Goal: Feedback & Contribution: Leave review/rating

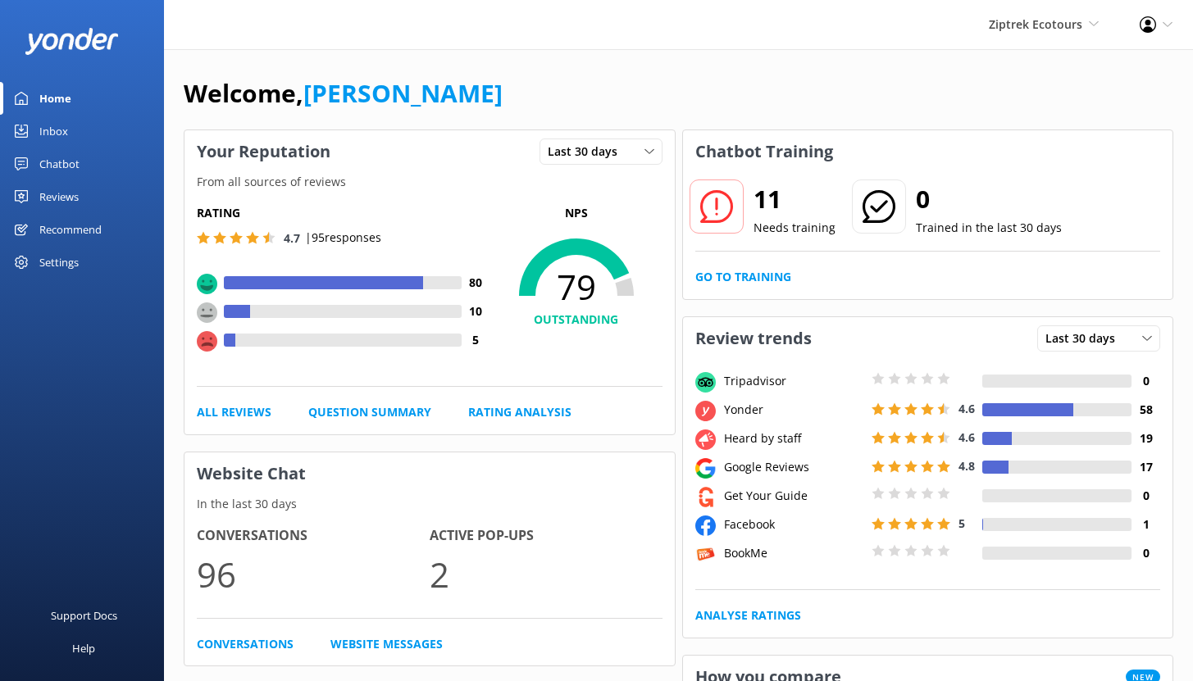
click at [35, 127] on link "Inbox" at bounding box center [82, 131] width 164 height 33
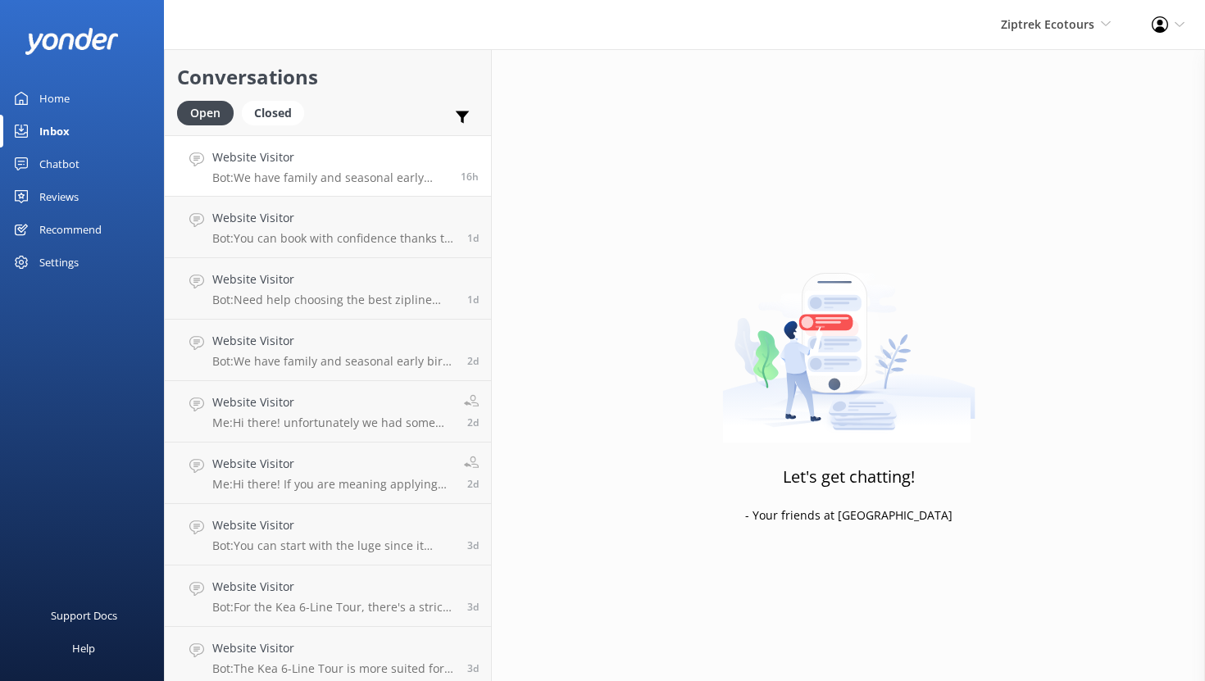
click at [379, 157] on h4 "Website Visitor" at bounding box center [330, 157] width 236 height 18
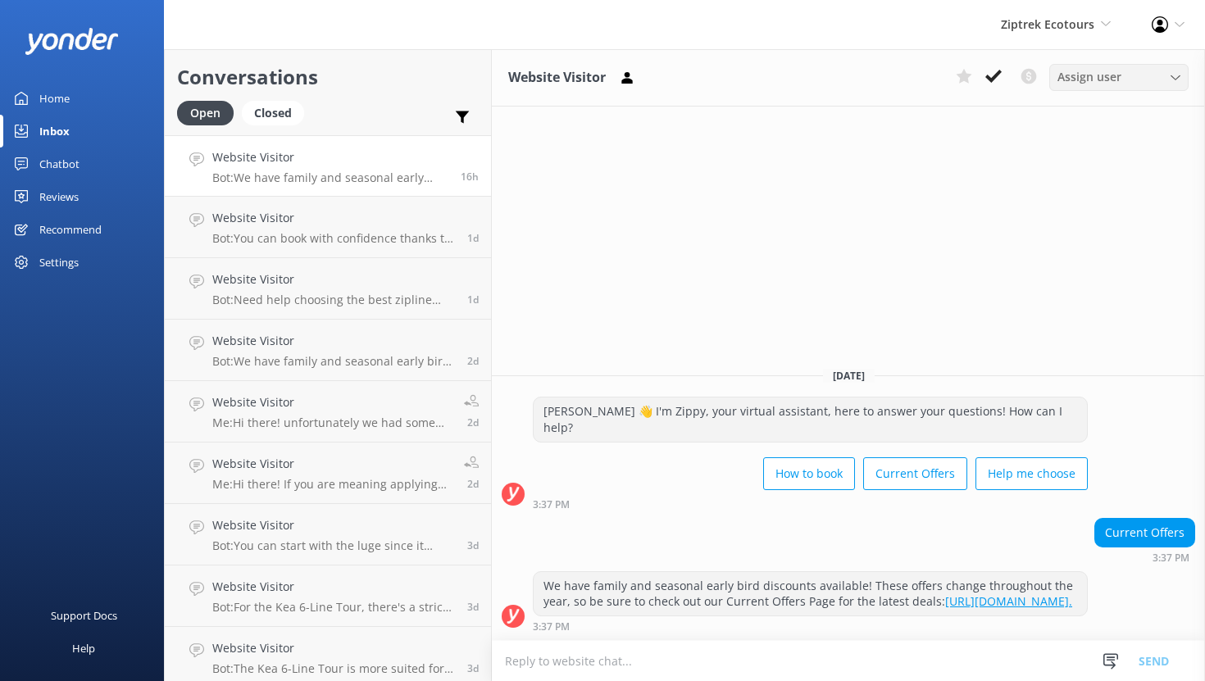
click at [1146, 81] on div "Assign user" at bounding box center [1119, 77] width 131 height 18
click at [56, 161] on div "Chatbot" at bounding box center [59, 164] width 40 height 33
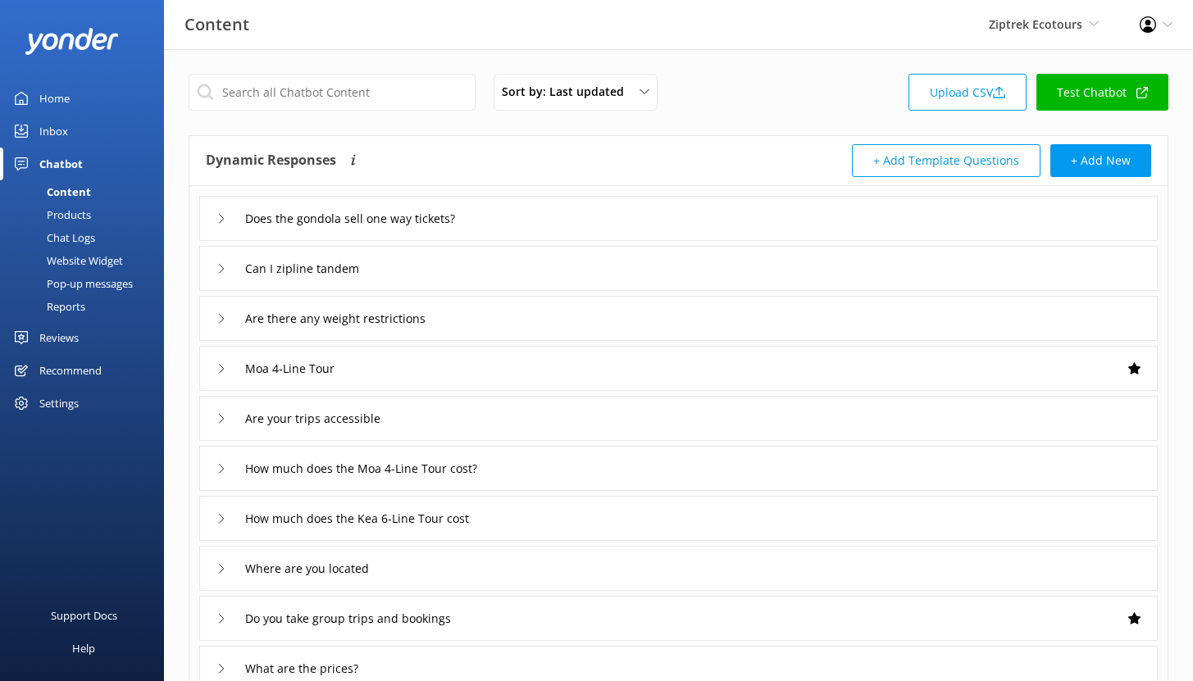
click at [79, 305] on div "Reports" at bounding box center [47, 306] width 75 height 23
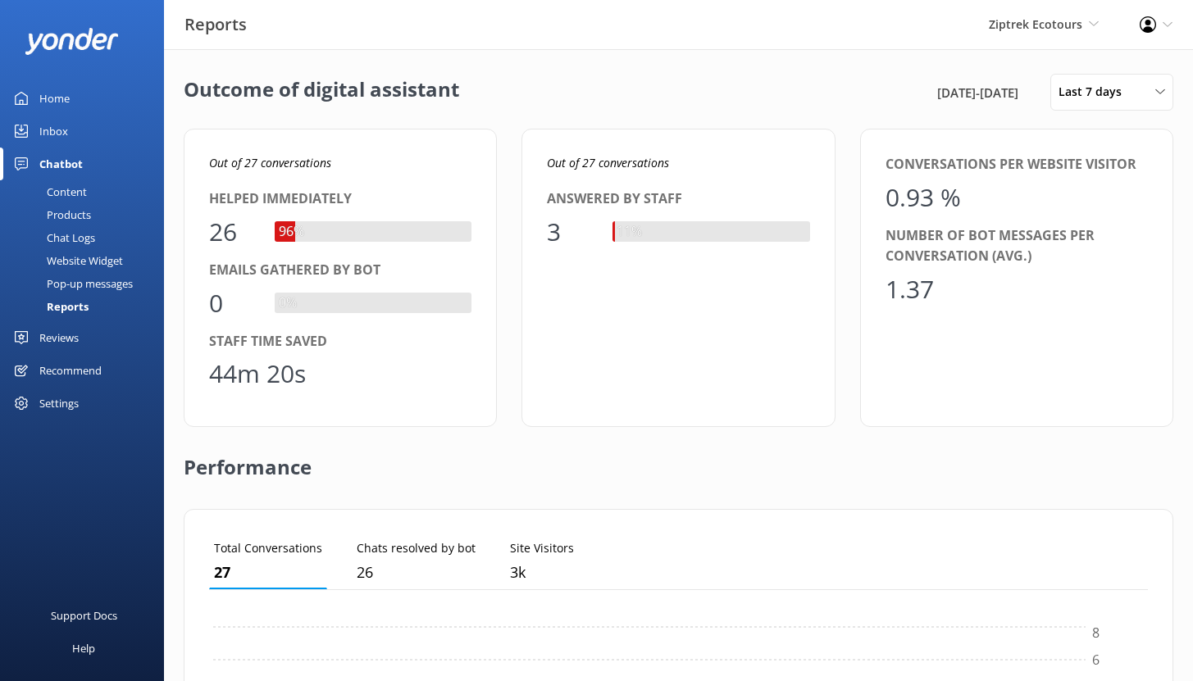
scroll to position [153, 927]
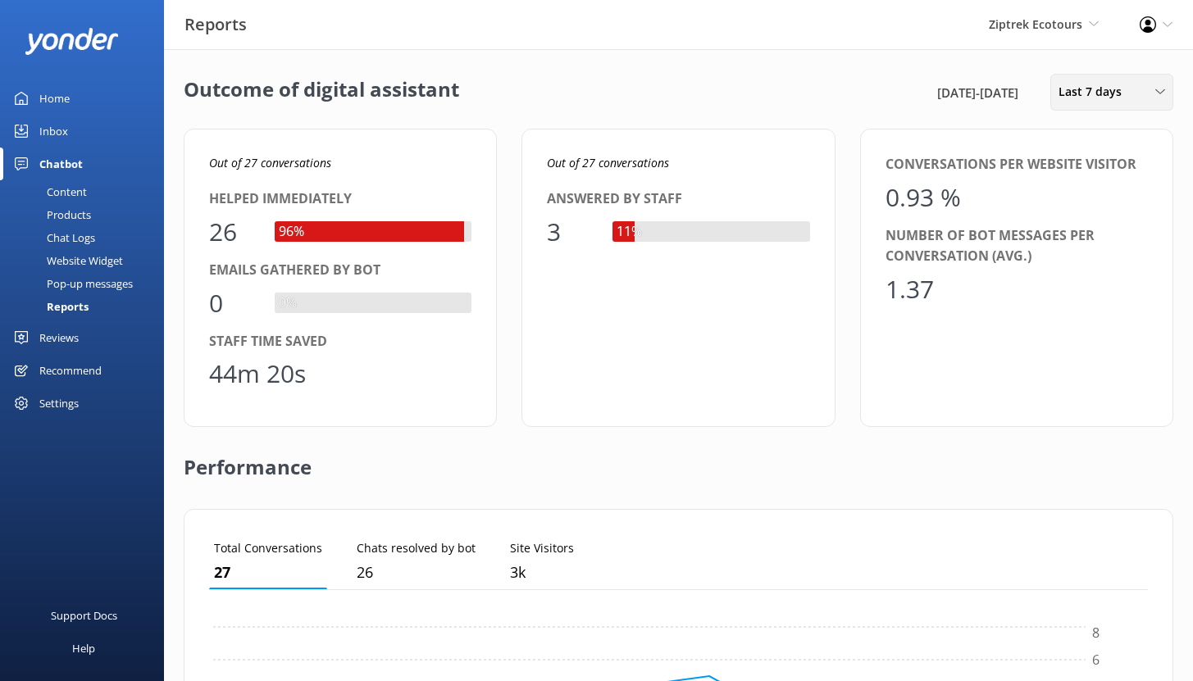
click at [1099, 92] on span "Last 7 days" at bounding box center [1095, 92] width 73 height 18
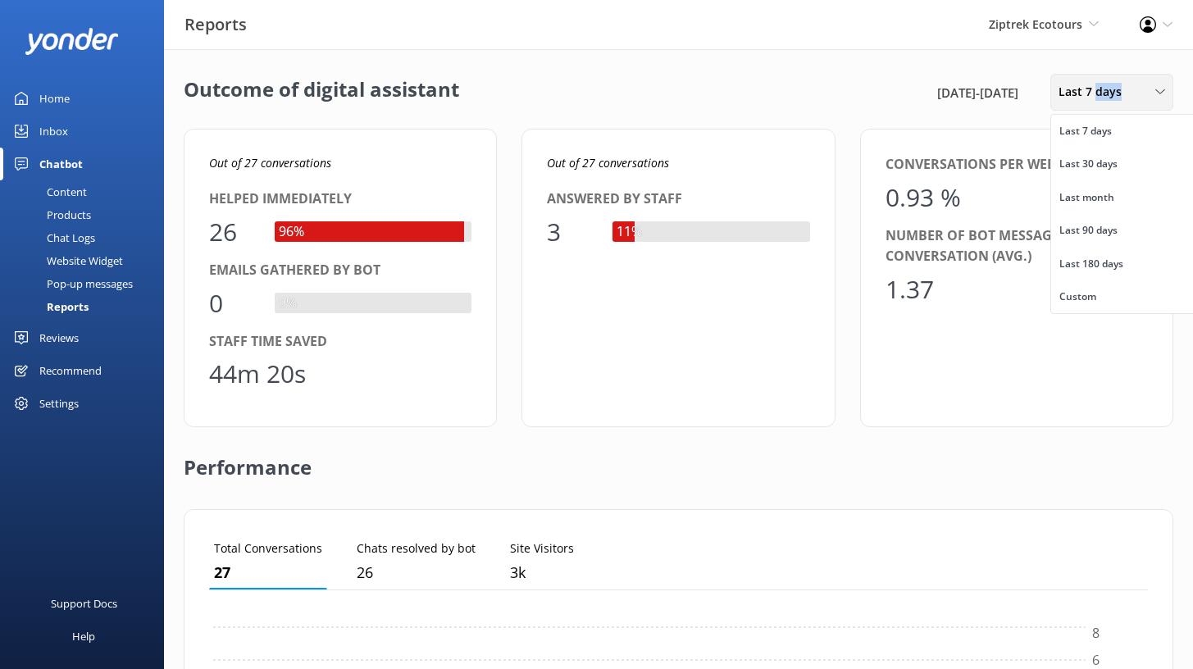
click at [1099, 92] on span "Last 7 days" at bounding box center [1095, 92] width 73 height 18
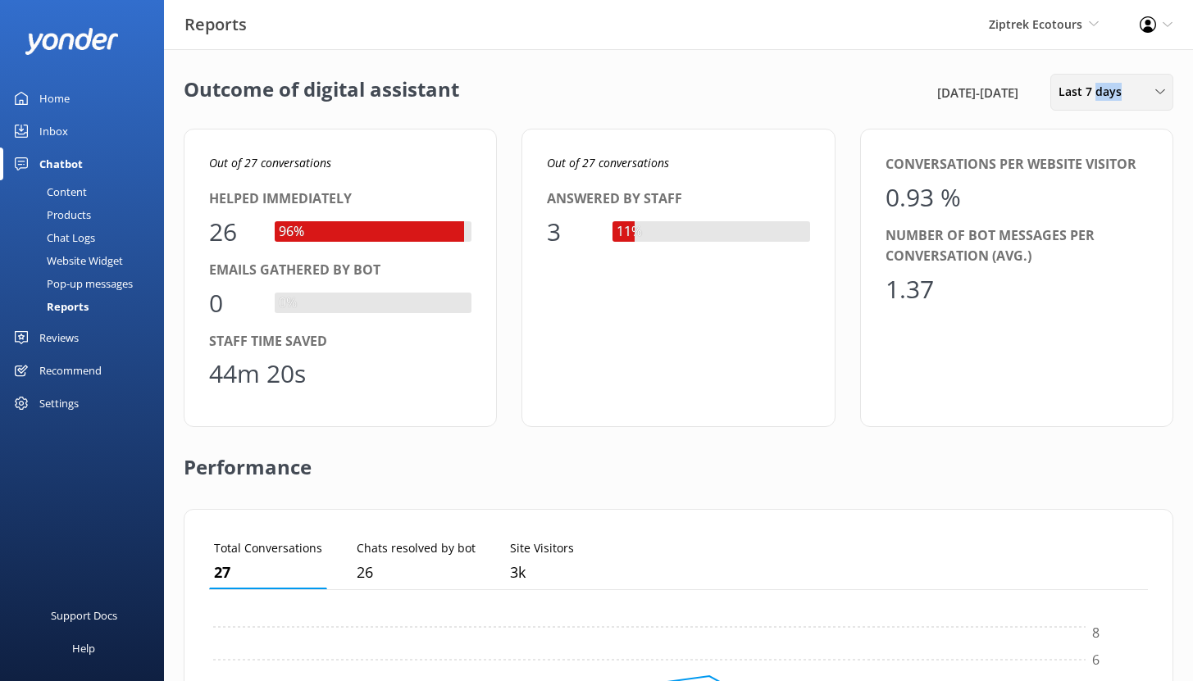
click at [1099, 92] on span "Last 7 days" at bounding box center [1095, 92] width 73 height 18
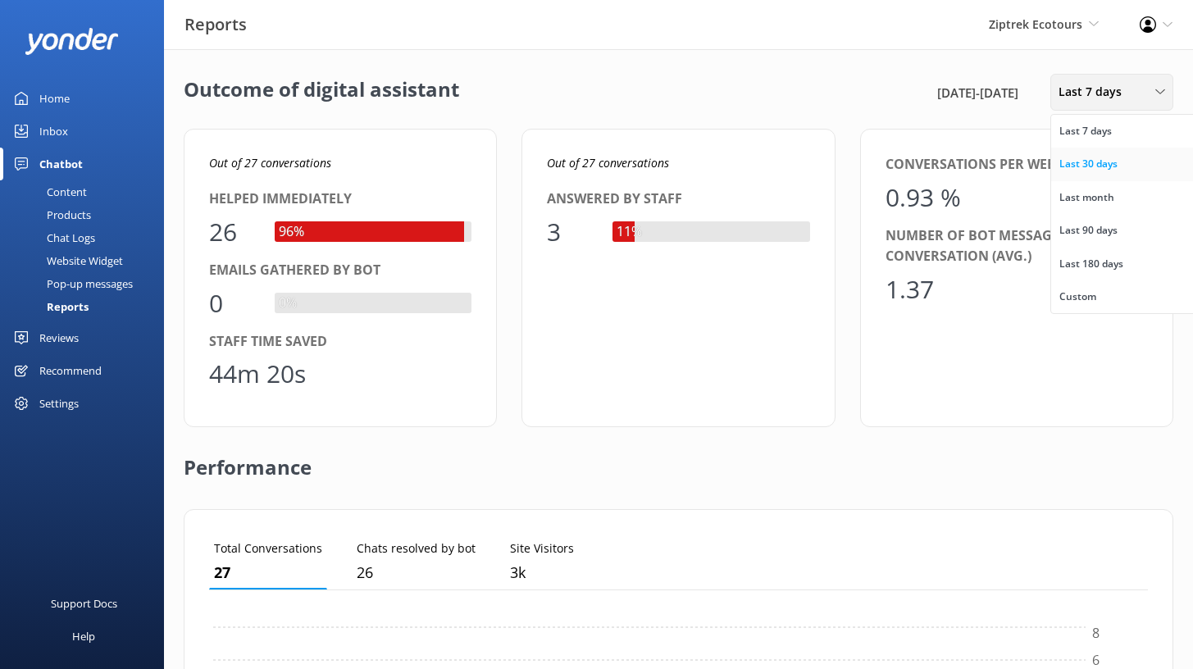
click at [1099, 166] on div "Last 30 days" at bounding box center [1089, 164] width 58 height 16
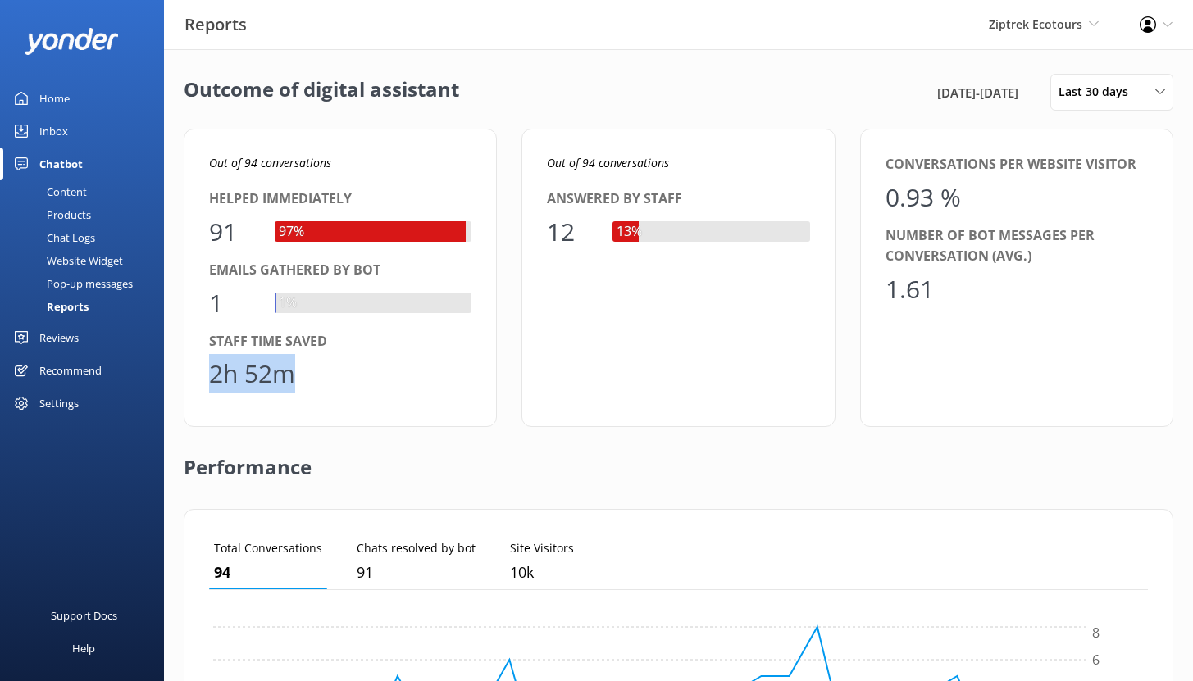
drag, startPoint x: 299, startPoint y: 376, endPoint x: 208, endPoint y: 377, distance: 91.0
click at [209, 377] on div "2h 52m" at bounding box center [340, 373] width 262 height 39
drag, startPoint x: 212, startPoint y: 230, endPoint x: 251, endPoint y: 239, distance: 39.4
click at [251, 239] on div "91" at bounding box center [233, 231] width 49 height 39
drag, startPoint x: 212, startPoint y: 375, endPoint x: 307, endPoint y: 380, distance: 95.3
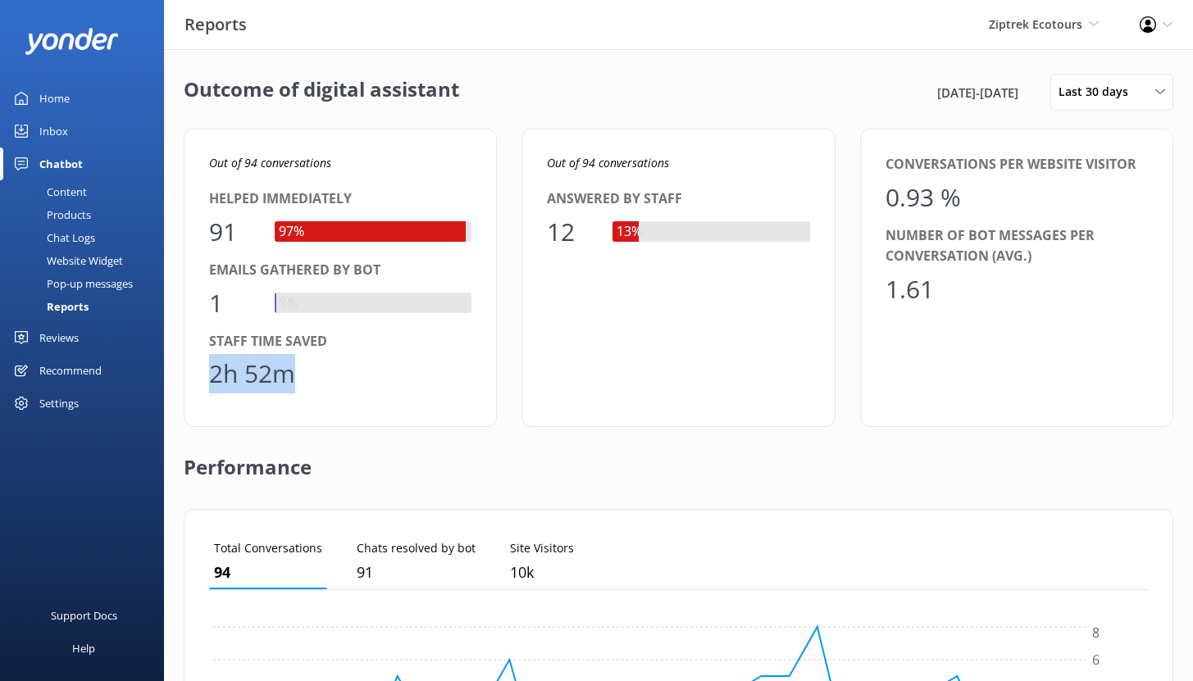
click at [307, 379] on div "2h 52m" at bounding box center [340, 373] width 262 height 39
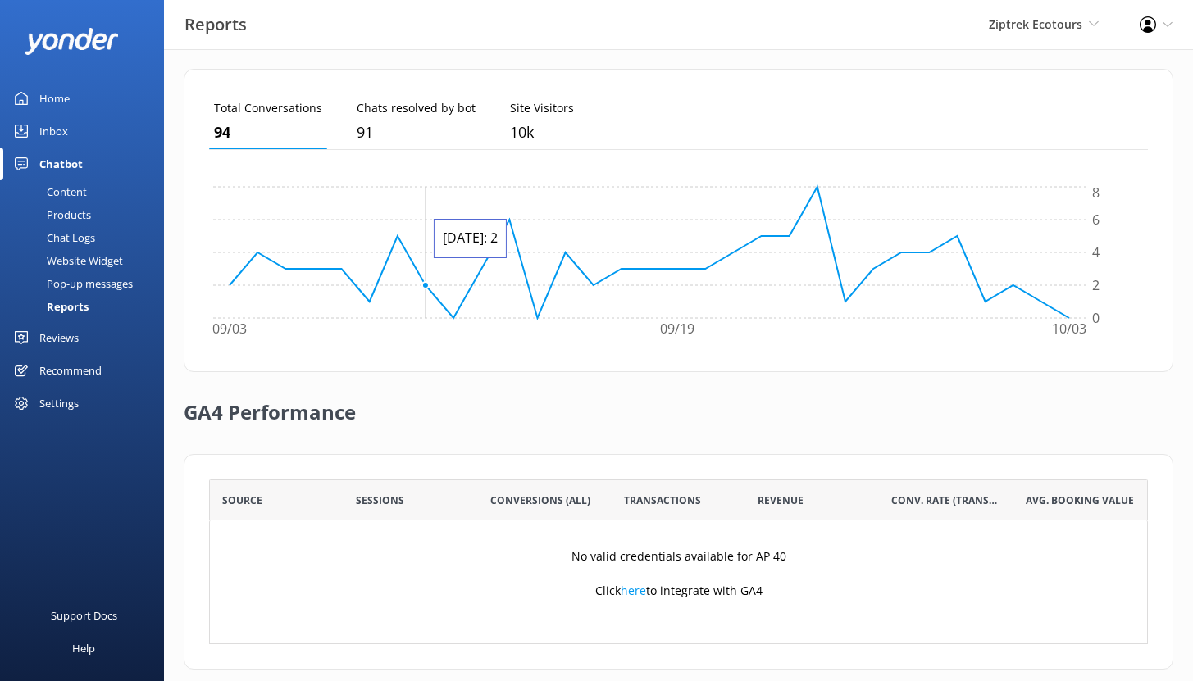
scroll to position [462, 0]
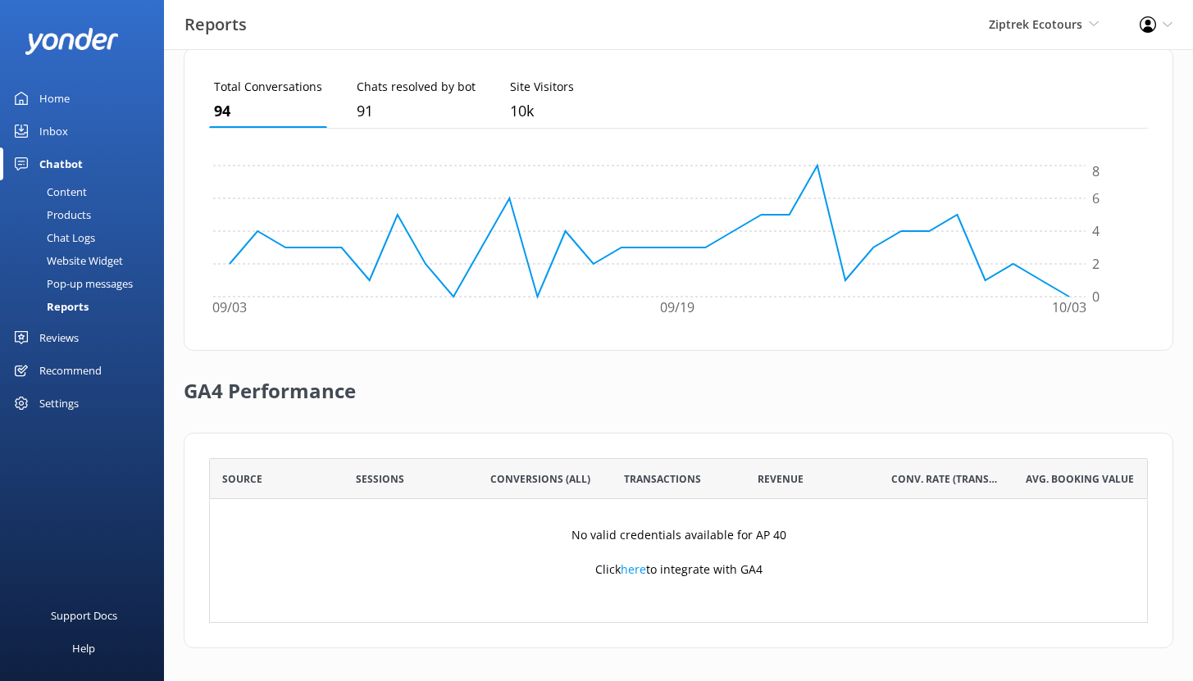
click at [75, 191] on div "Content" at bounding box center [48, 191] width 77 height 23
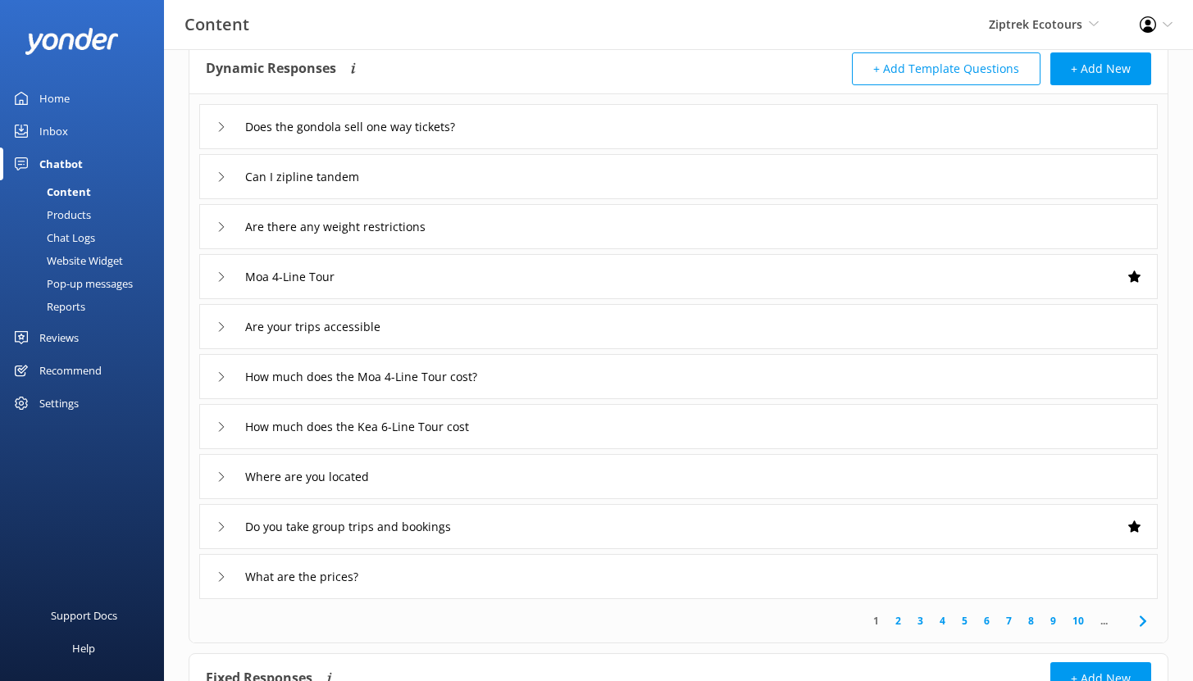
scroll to position [94, 0]
click at [558, 113] on div "Does the gondola sell one way tickets?" at bounding box center [678, 124] width 959 height 45
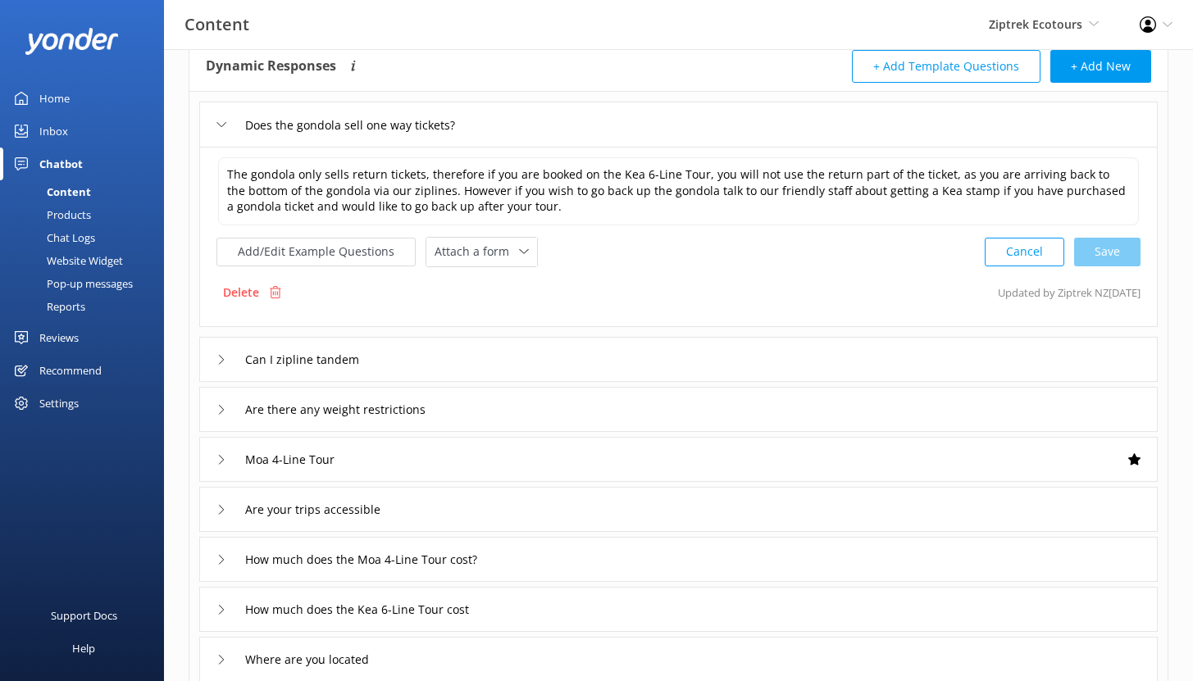
click at [75, 237] on div "Chat Logs" at bounding box center [52, 237] width 85 height 23
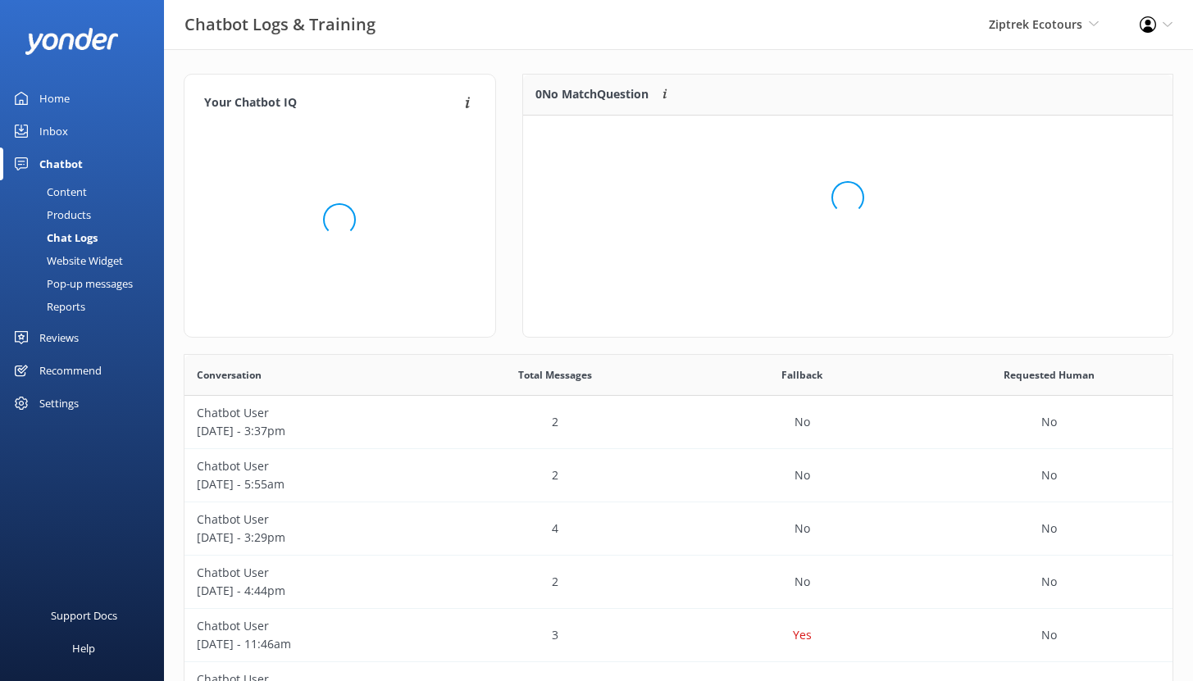
scroll to position [194, 637]
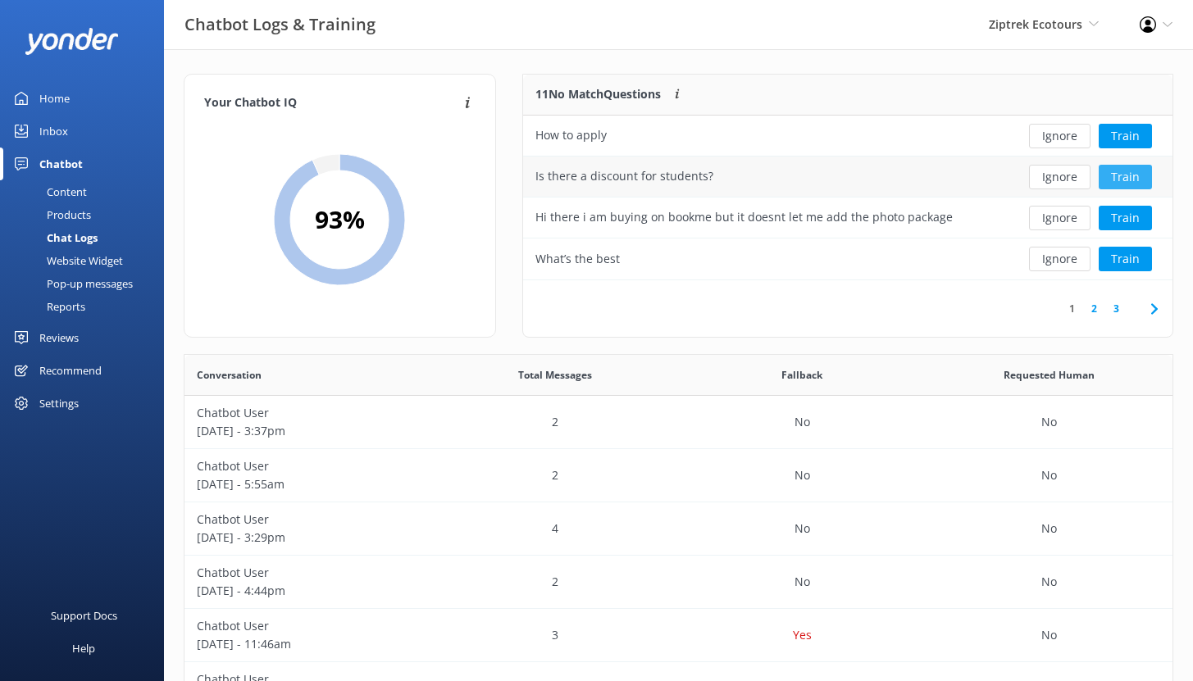
click at [1127, 175] on button "Train" at bounding box center [1125, 177] width 53 height 25
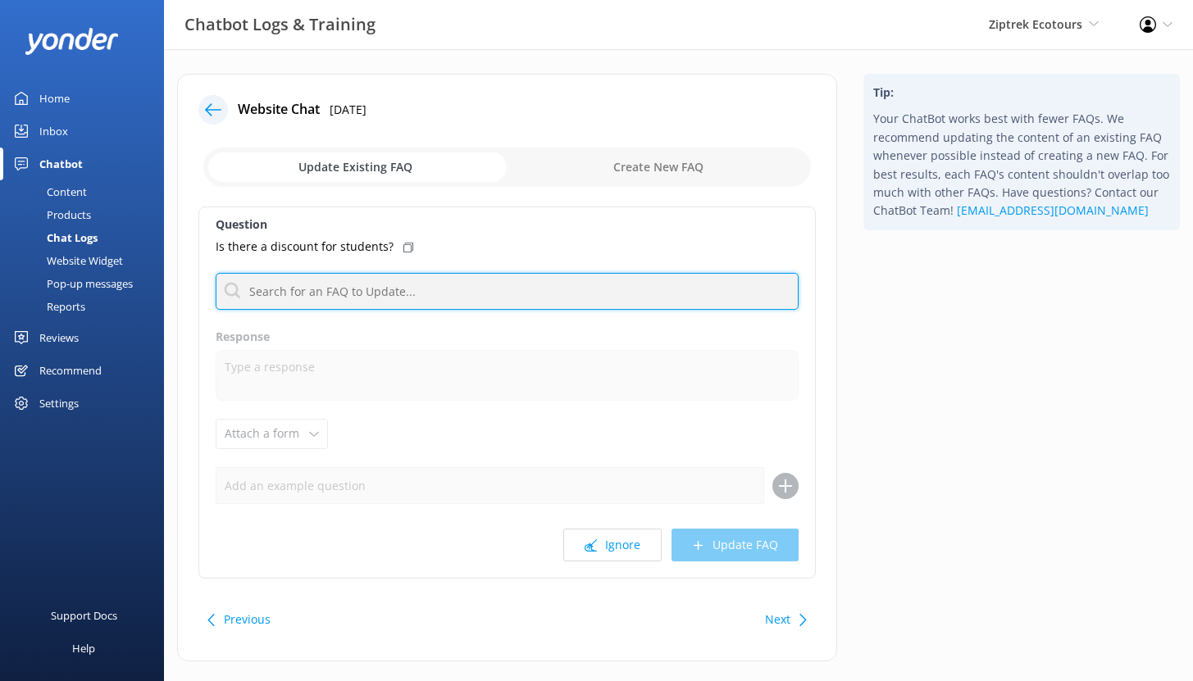
click at [342, 292] on input "text" at bounding box center [507, 291] width 583 height 37
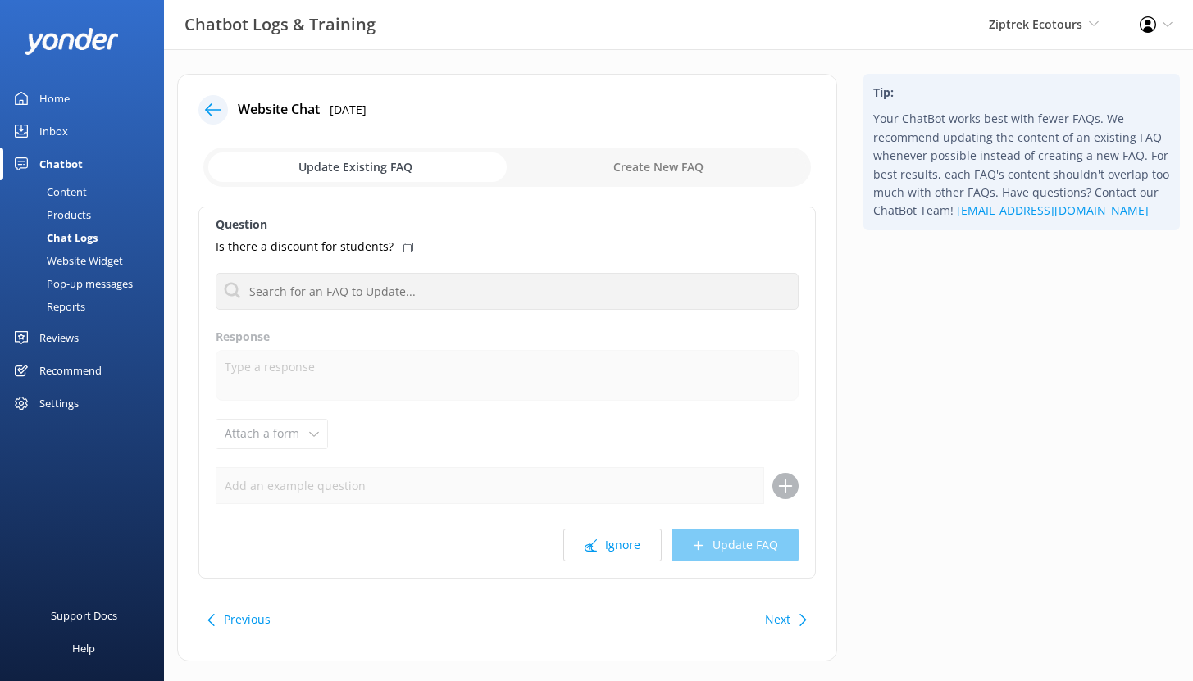
click at [640, 168] on input "checkbox" at bounding box center [507, 167] width 608 height 39
checkbox input "true"
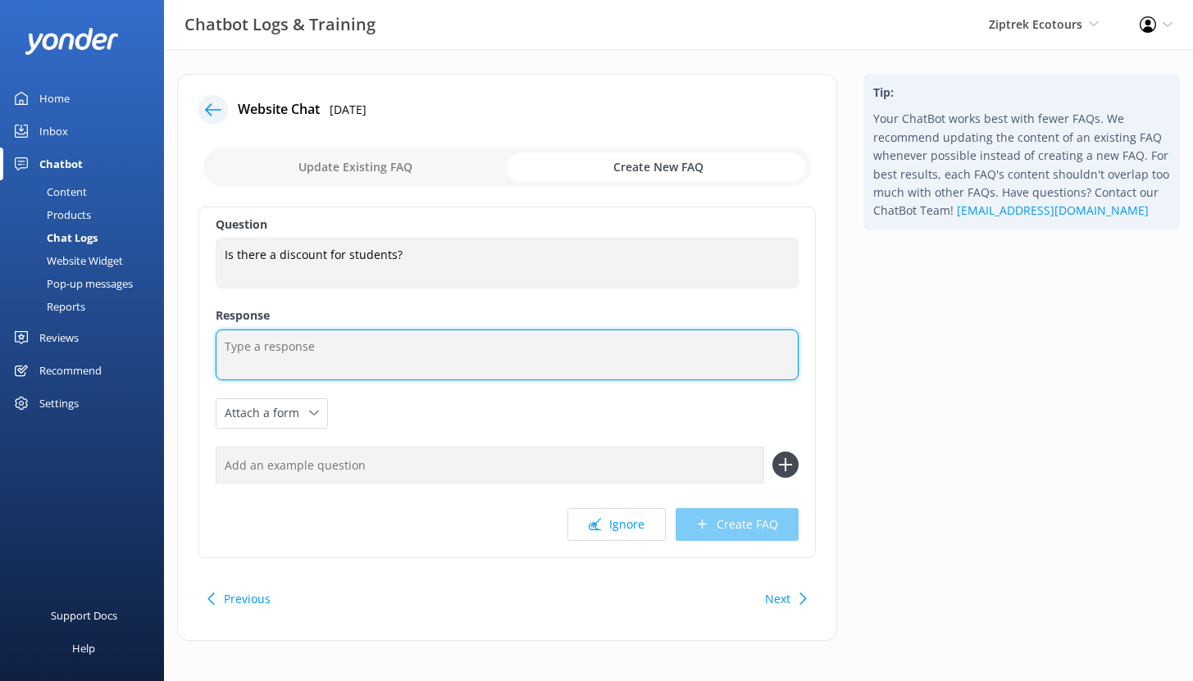
click at [272, 344] on textarea at bounding box center [507, 355] width 583 height 51
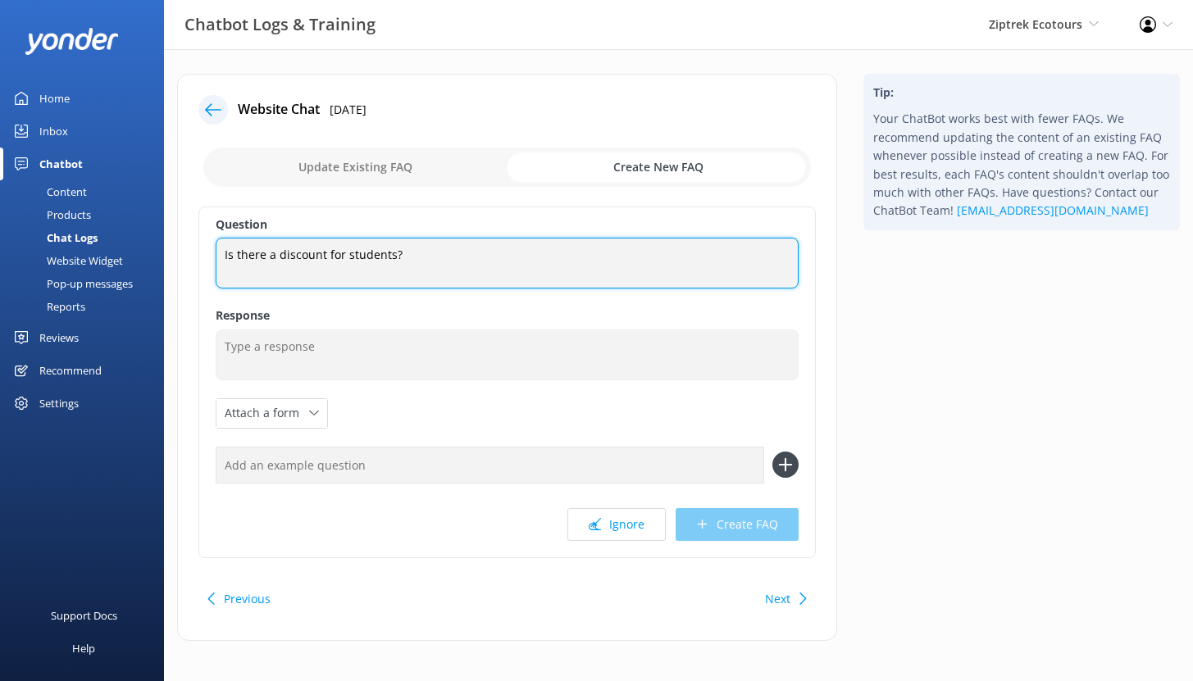
drag, startPoint x: 407, startPoint y: 252, endPoint x: 199, endPoint y: 254, distance: 207.5
click at [199, 254] on div "Question Is there a discount for students? Is there a discount for students? Re…" at bounding box center [507, 383] width 618 height 352
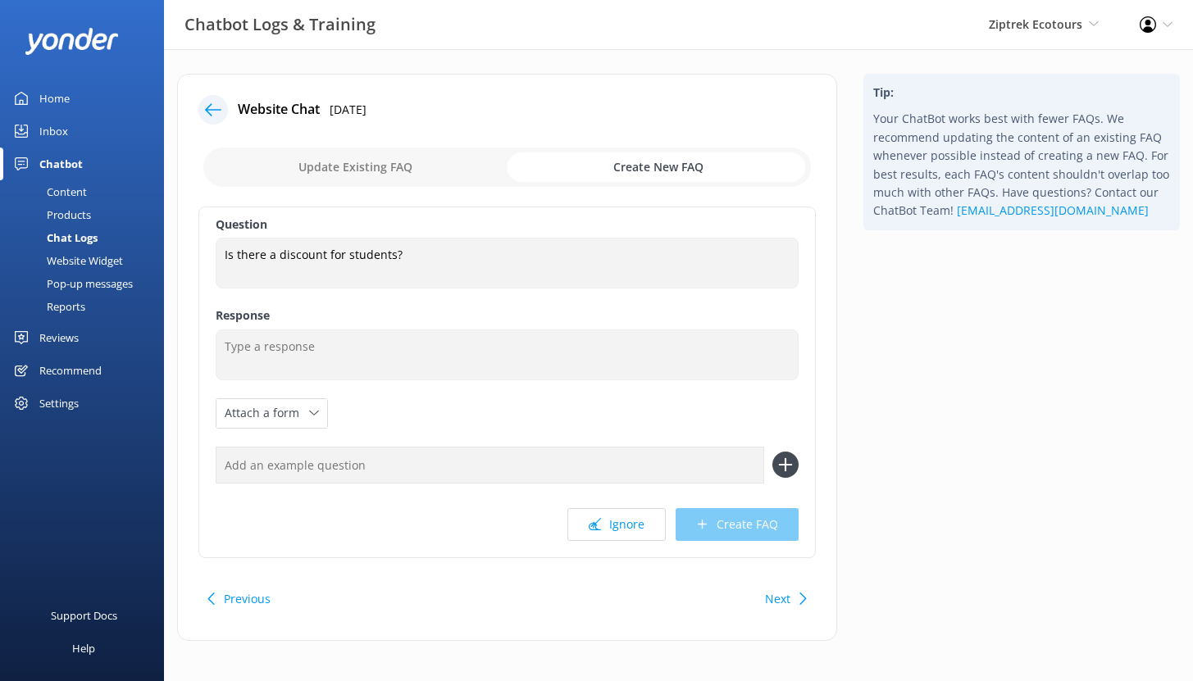
click at [216, 107] on icon at bounding box center [213, 110] width 16 height 16
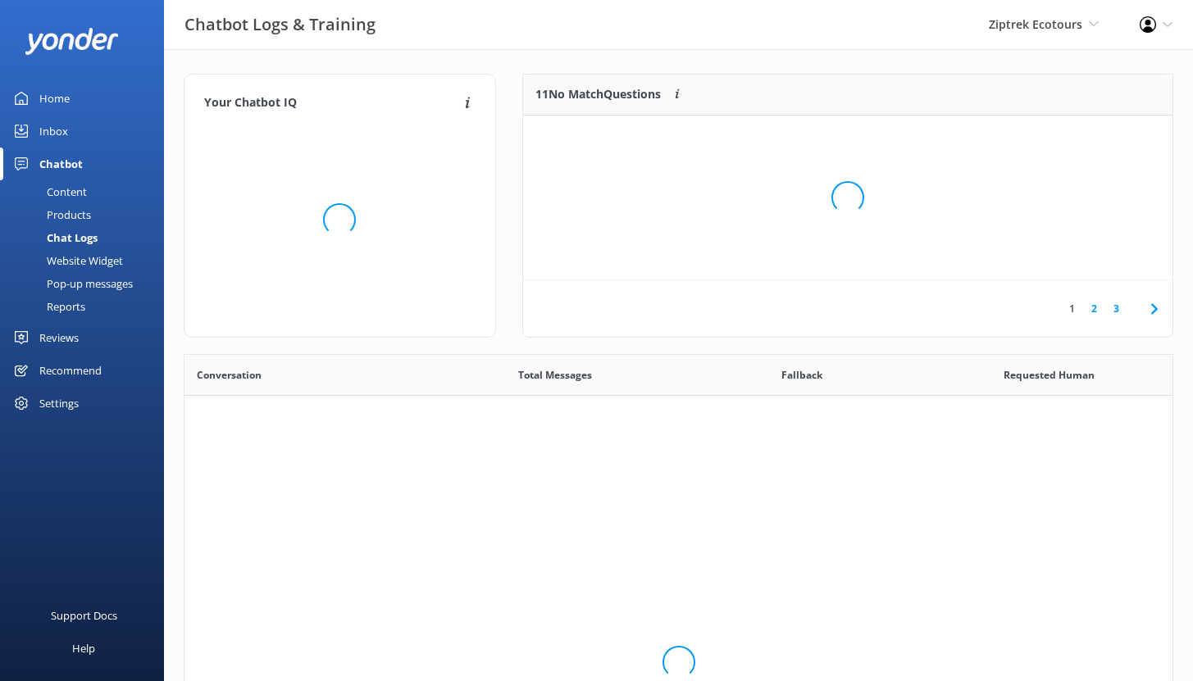
scroll to position [563, 976]
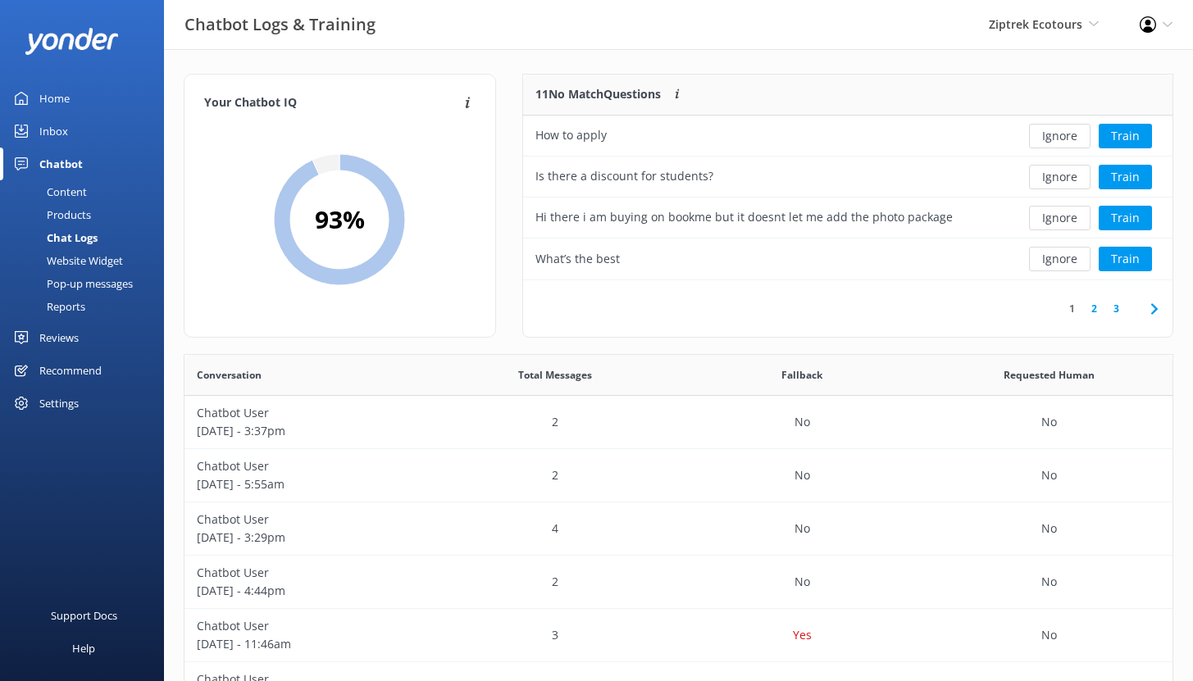
click at [73, 308] on div "Reports" at bounding box center [47, 306] width 75 height 23
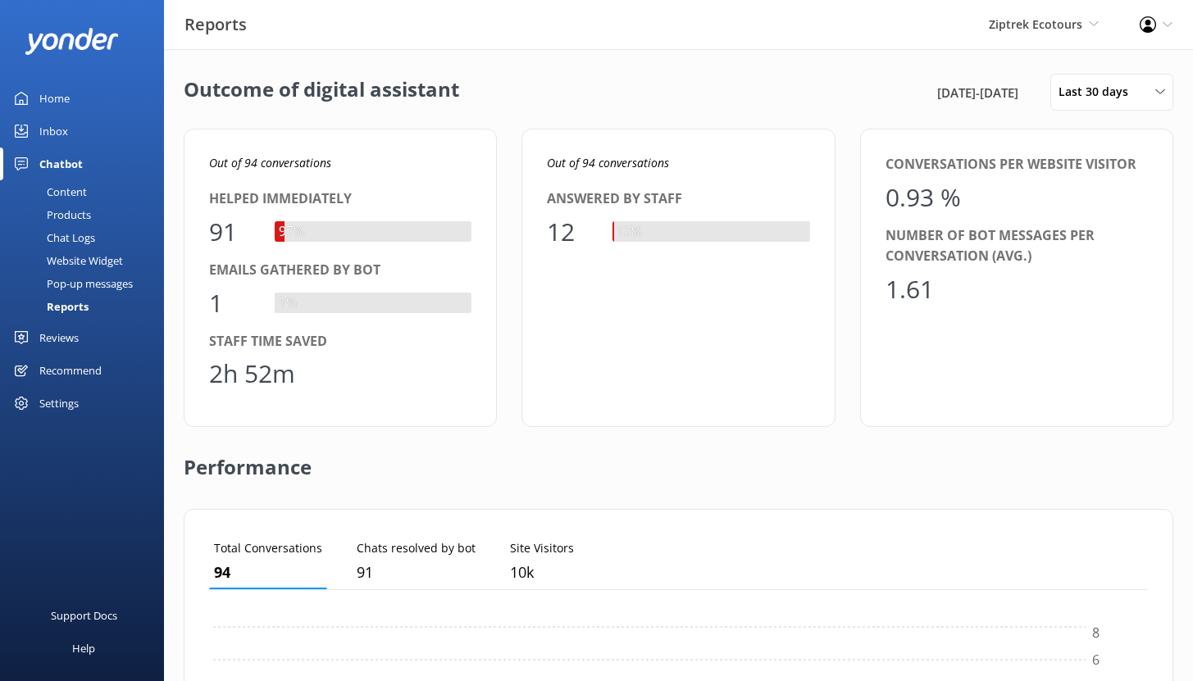
scroll to position [153, 927]
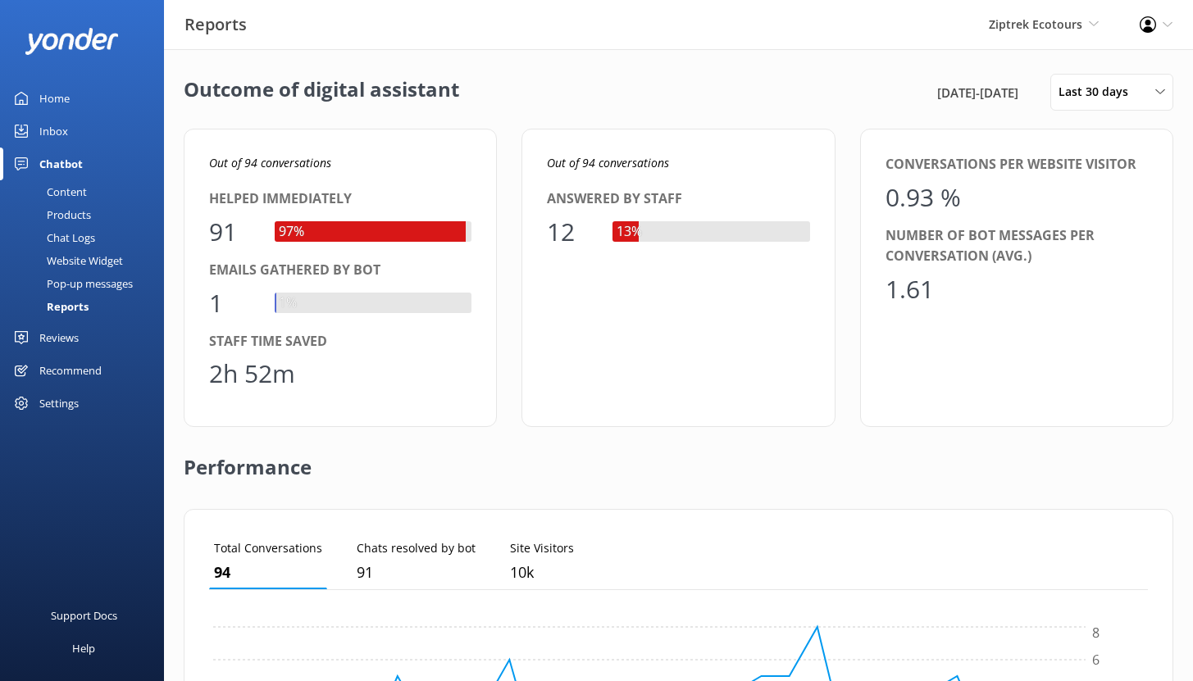
click at [65, 338] on div "Reviews" at bounding box center [58, 337] width 39 height 33
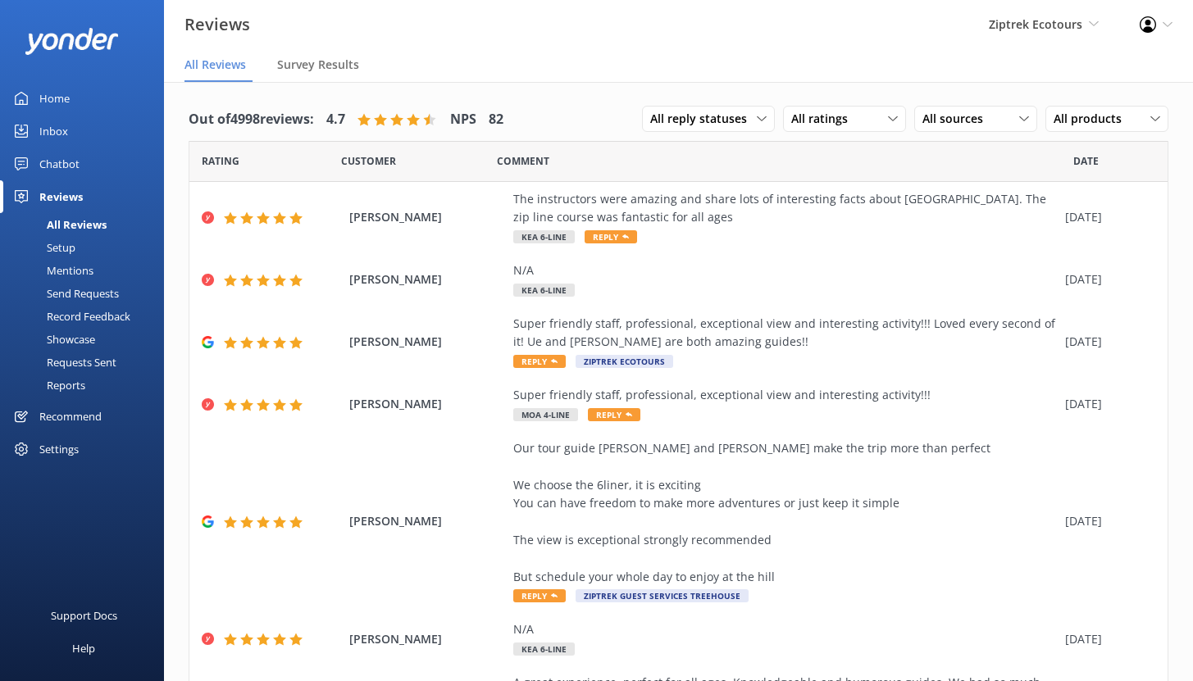
click at [66, 160] on div "Chatbot" at bounding box center [59, 164] width 40 height 33
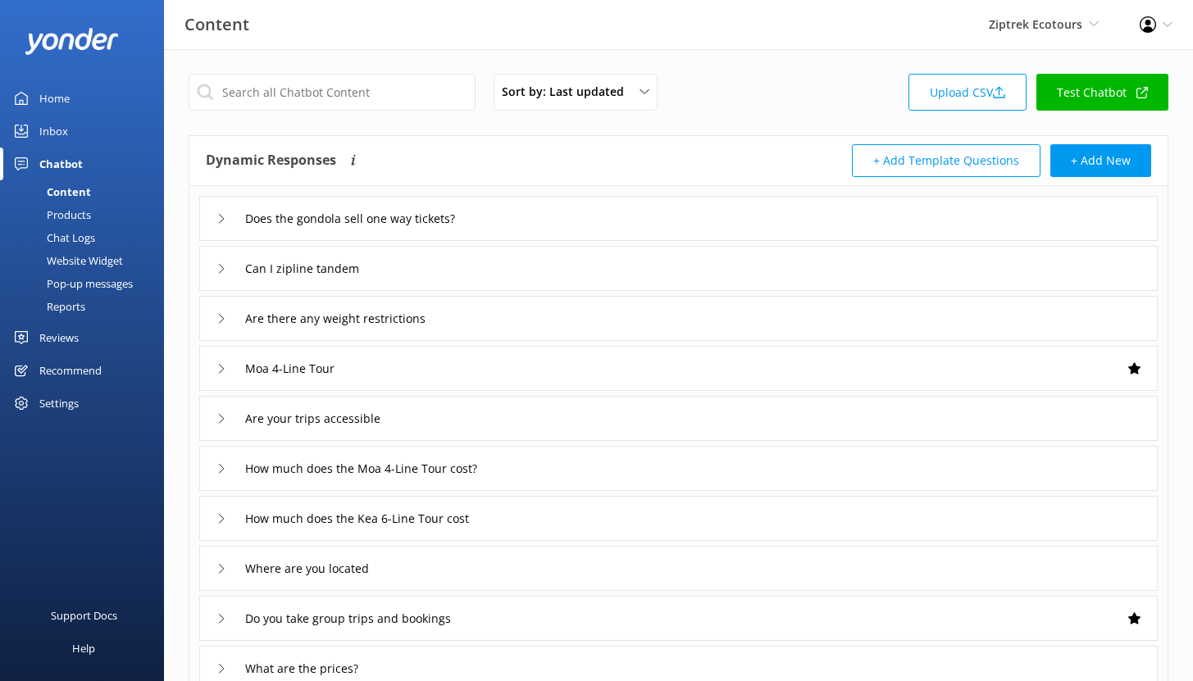
click at [65, 332] on div "Reviews" at bounding box center [58, 337] width 39 height 33
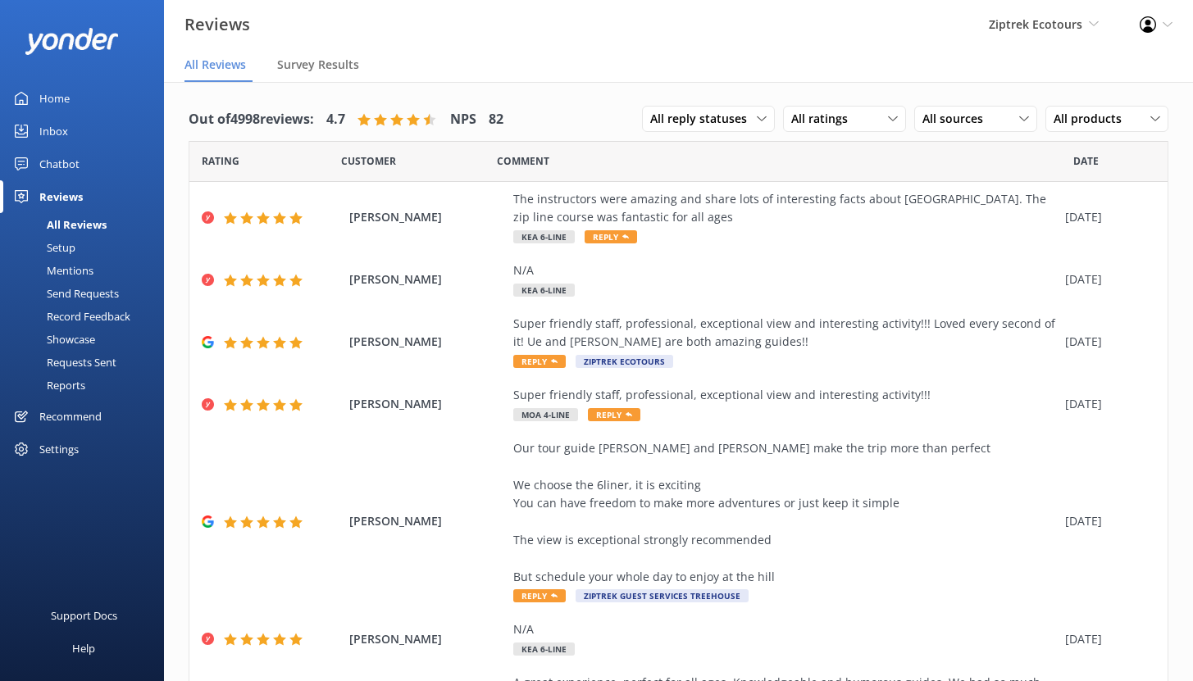
click at [85, 124] on link "Inbox" at bounding box center [82, 131] width 164 height 33
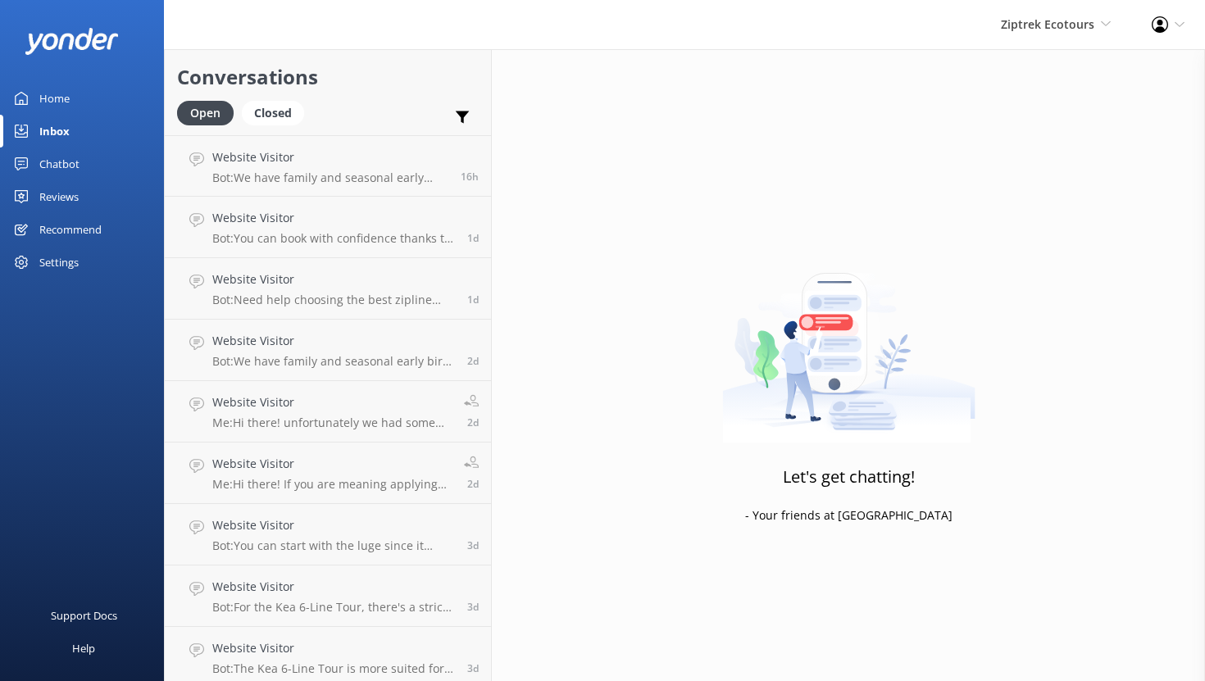
click at [54, 201] on div "Reviews" at bounding box center [58, 196] width 39 height 33
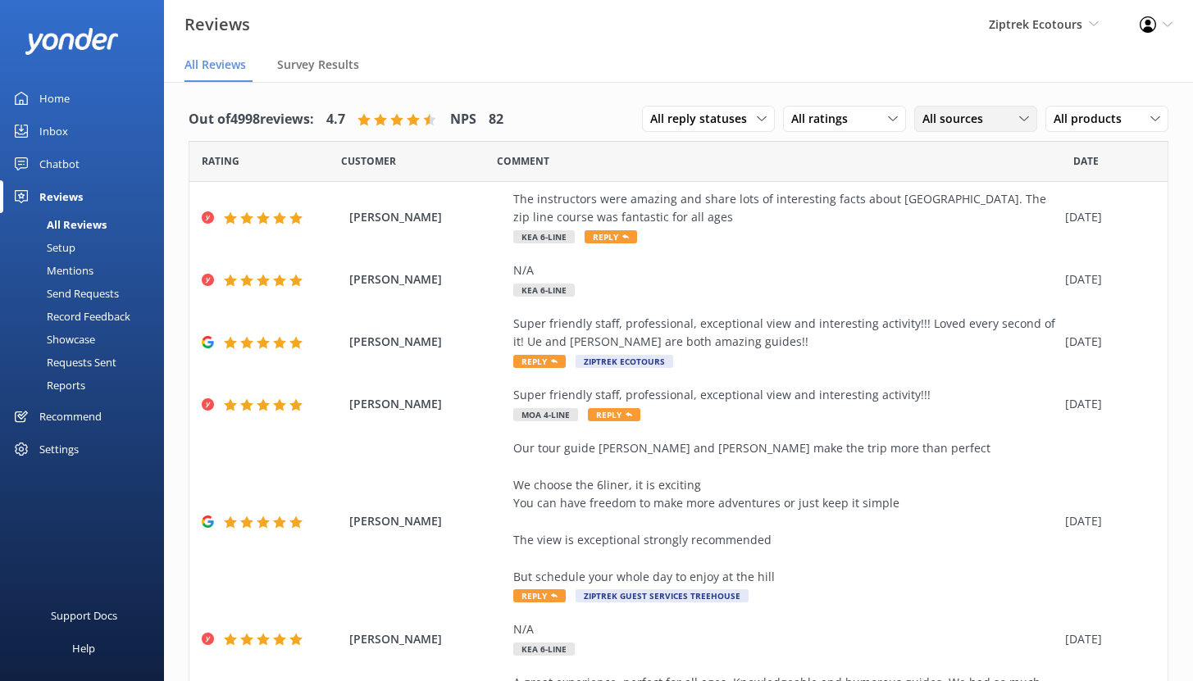
click at [984, 117] on div "All sources" at bounding box center [975, 119] width 115 height 18
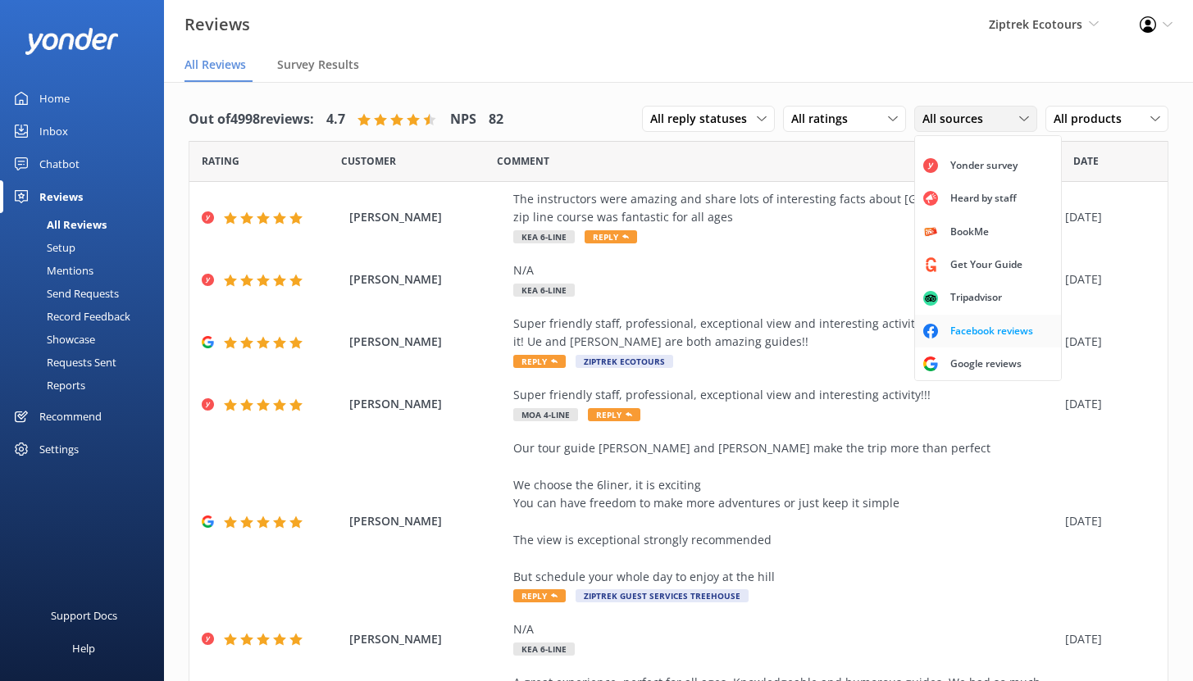
scroll to position [37, 0]
click at [952, 361] on div "Google reviews" at bounding box center [986, 364] width 96 height 16
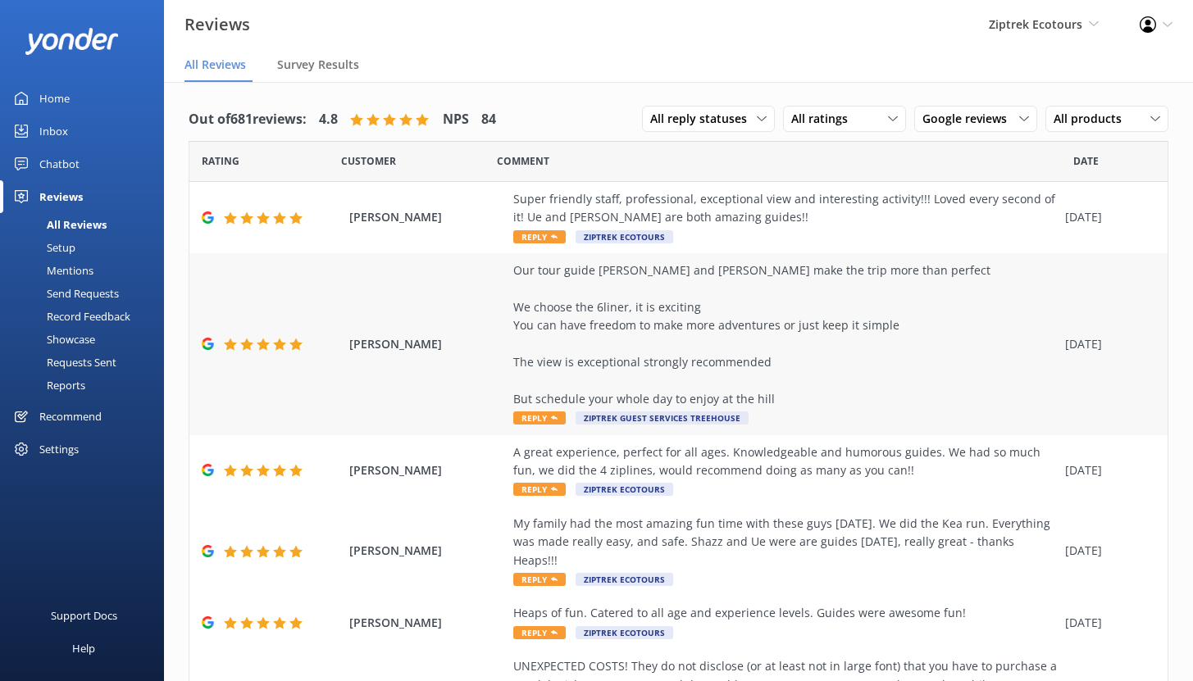
click at [616, 322] on div "Our tour guide [PERSON_NAME] and [PERSON_NAME] make the trip more than perfect …" at bounding box center [785, 335] width 544 height 147
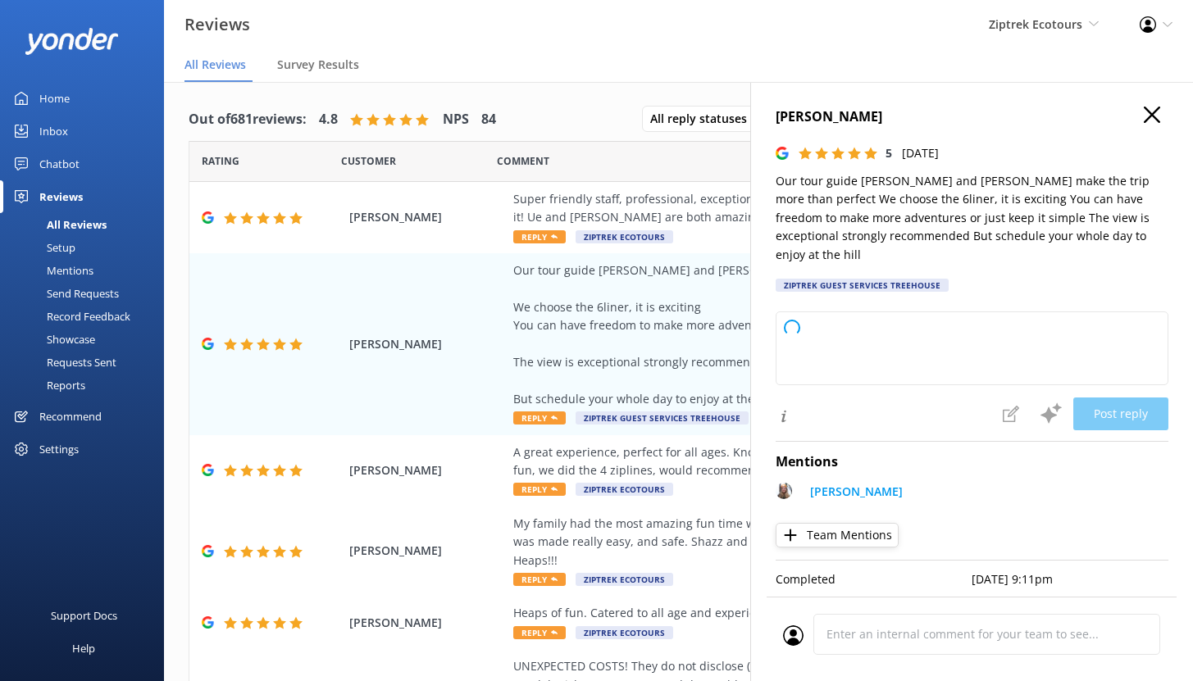
type textarea "Kia ora, Thank you so much for your fantastic review! We’re so happy to hear th…"
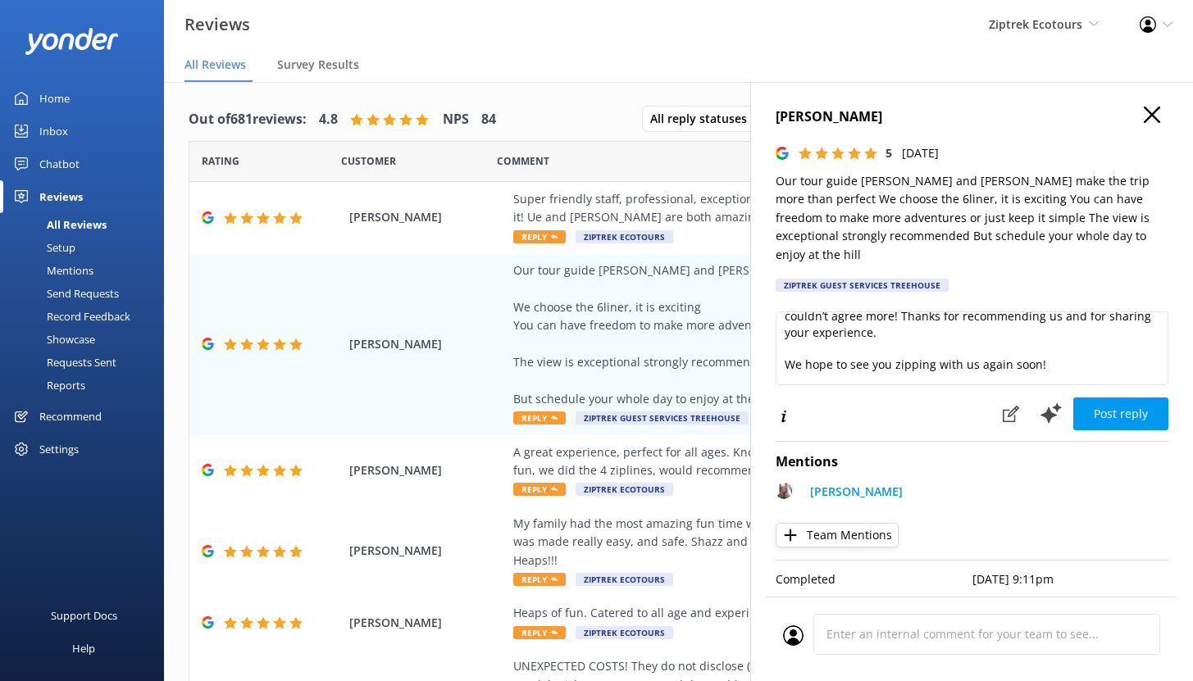
scroll to position [137, 0]
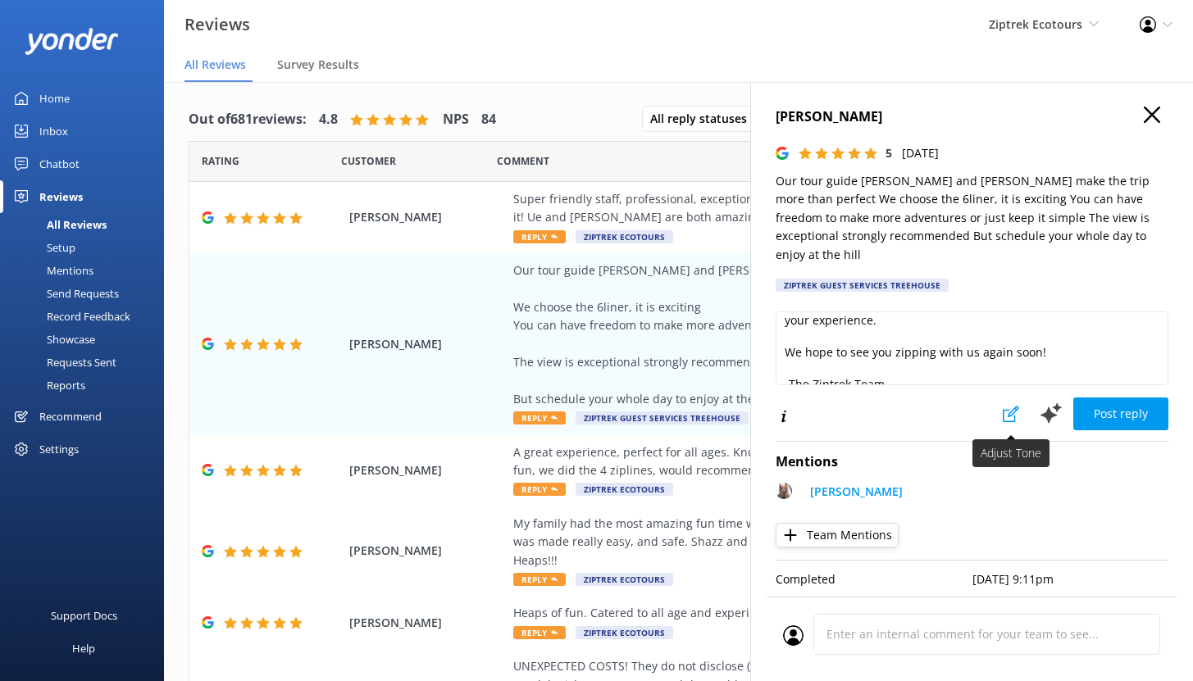
click at [1010, 406] on use at bounding box center [1011, 414] width 16 height 16
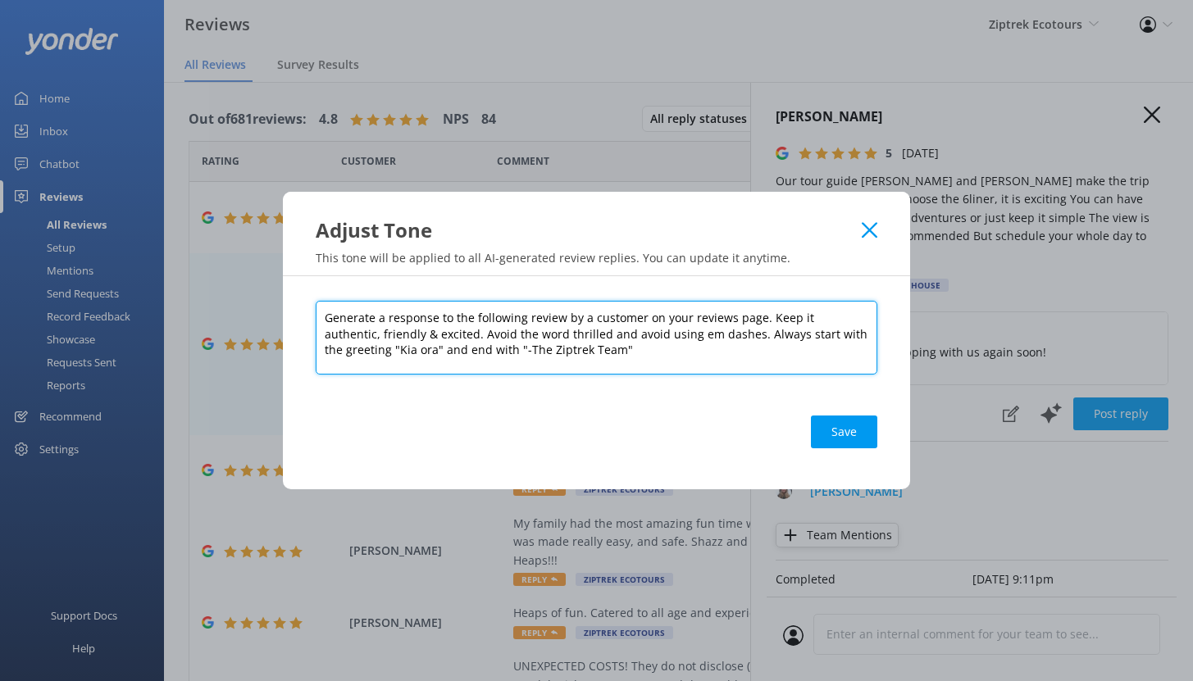
drag, startPoint x: 763, startPoint y: 313, endPoint x: 818, endPoint y: 367, distance: 76.5
click at [818, 367] on textarea "Generate a response to the following review by a customer on your reviews page.…" at bounding box center [597, 338] width 562 height 74
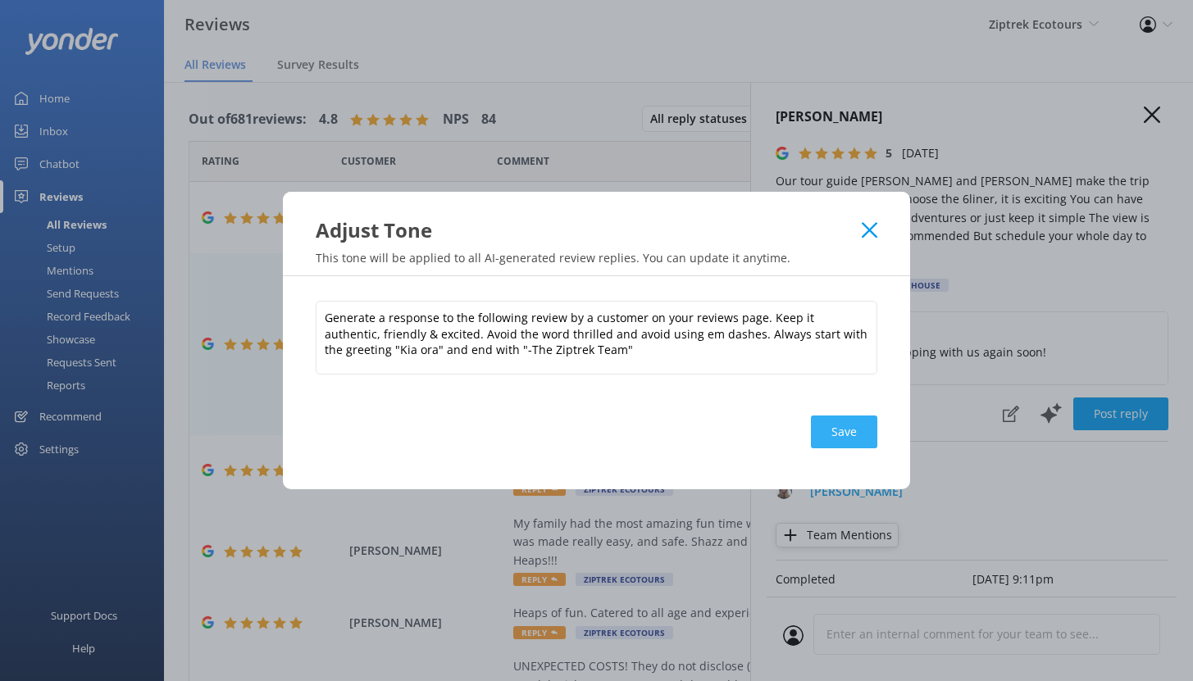
click at [853, 434] on button "Save" at bounding box center [844, 432] width 66 height 33
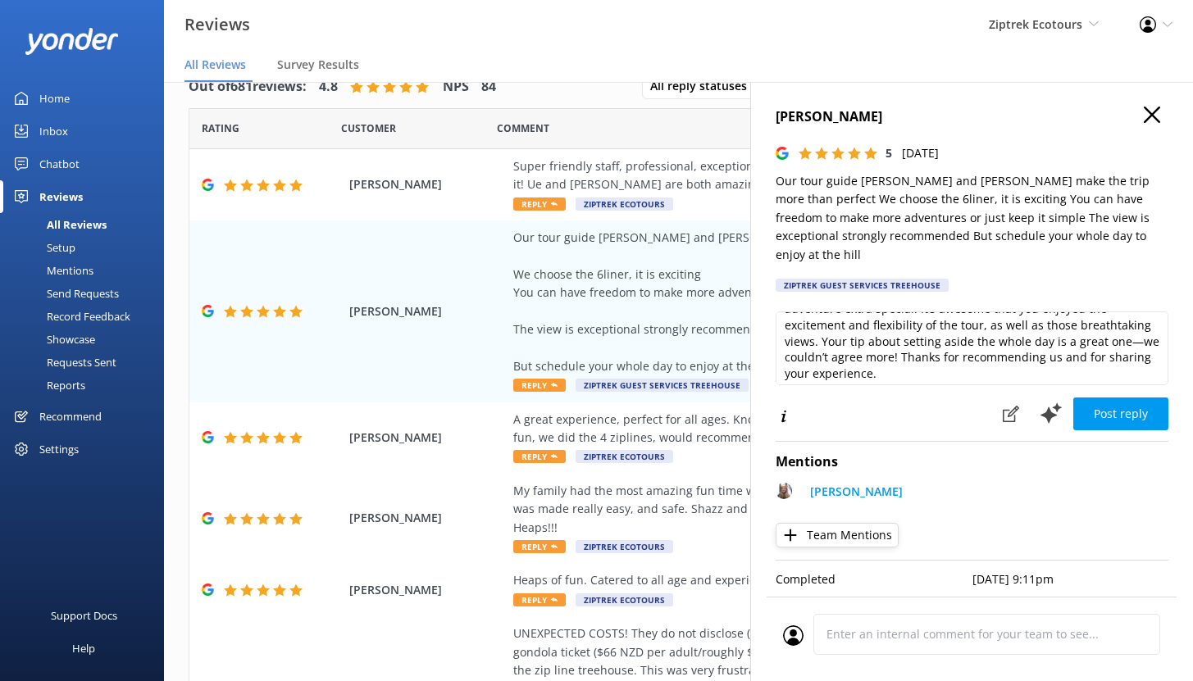
scroll to position [84, 0]
click at [66, 248] on div "Setup" at bounding box center [43, 247] width 66 height 23
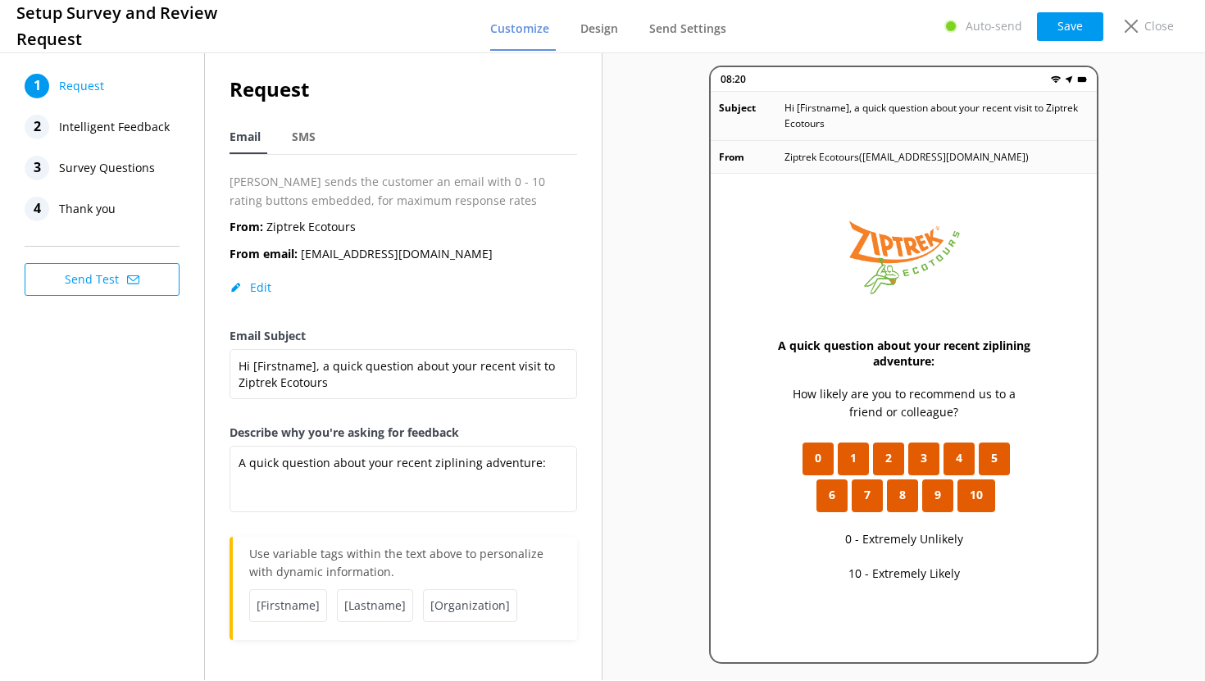
click at [78, 128] on span "Intelligent Feedback" at bounding box center [114, 127] width 111 height 25
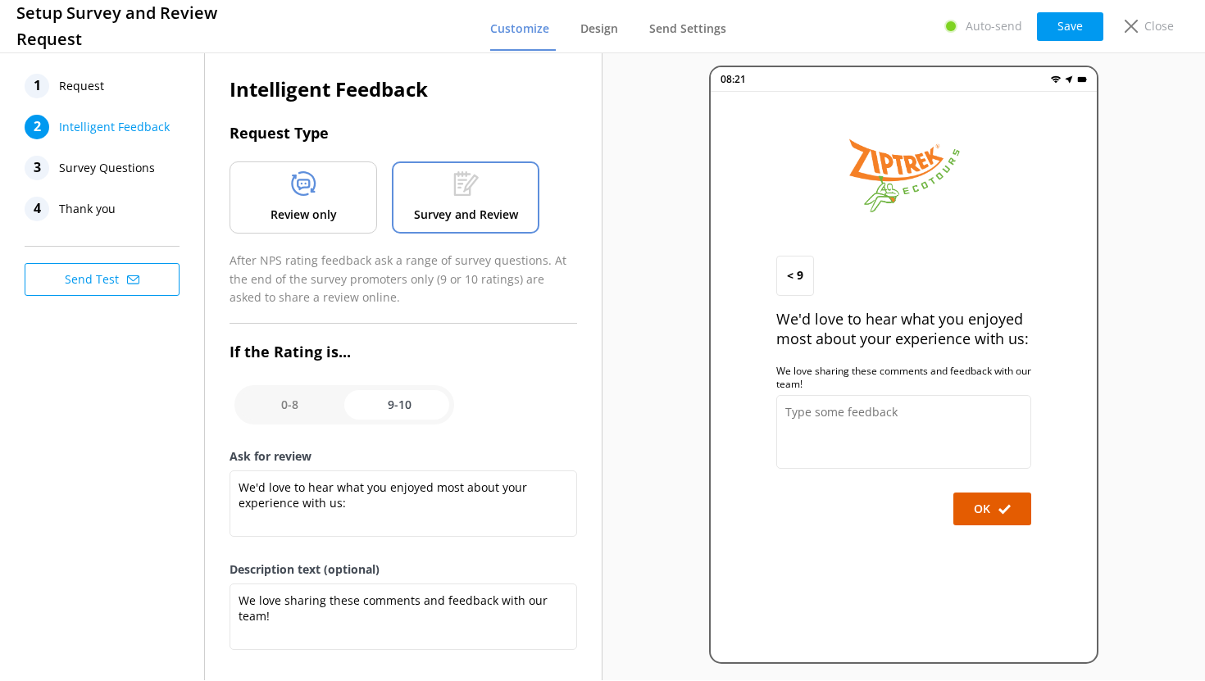
click at [330, 202] on div "Review only" at bounding box center [304, 198] width 148 height 72
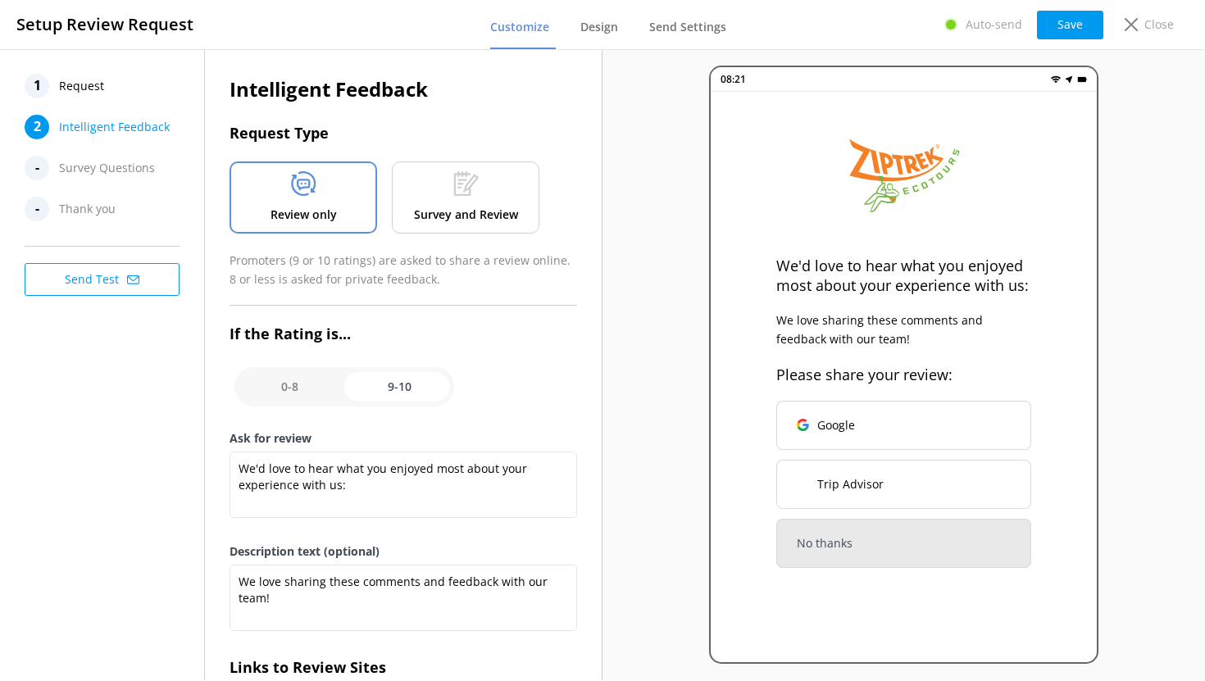
click at [292, 389] on input "checkbox" at bounding box center [345, 386] width 220 height 39
checkbox input "false"
type textarea "What could have made your experience with us more enjoyable?"
type textarea "Your feedback is important to help us improve"
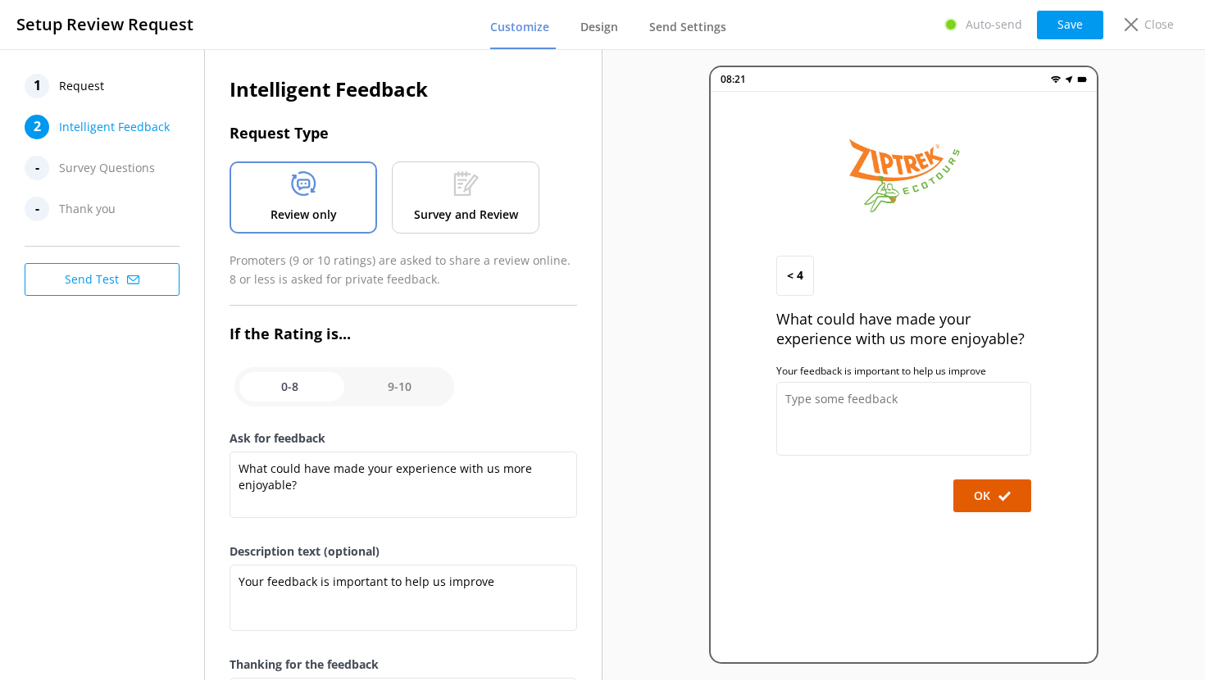
click at [408, 385] on input "checkbox" at bounding box center [345, 386] width 220 height 39
checkbox input "true"
type textarea "We'd love to hear what you enjoyed most about your experience with us:"
type textarea "We love sharing these comments and feedback with our team!"
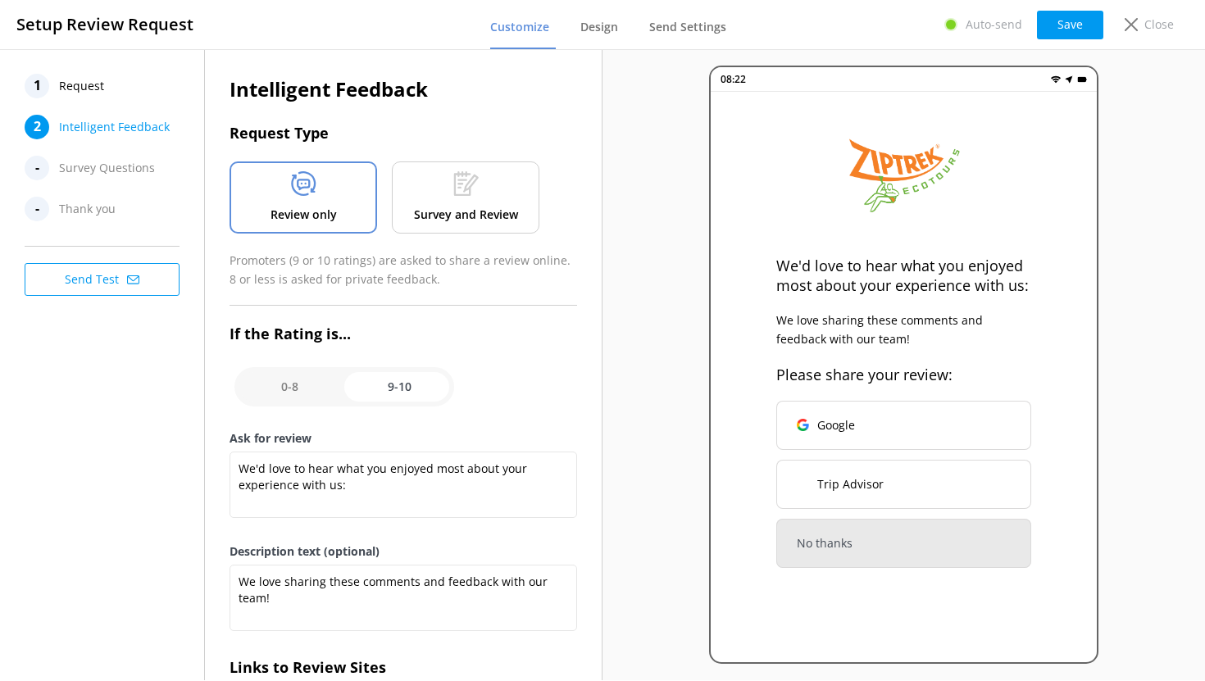
click at [292, 393] on input "checkbox" at bounding box center [345, 386] width 220 height 39
checkbox input "false"
type textarea "What could have made your experience with us more enjoyable?"
type textarea "Your feedback is important to help us improve"
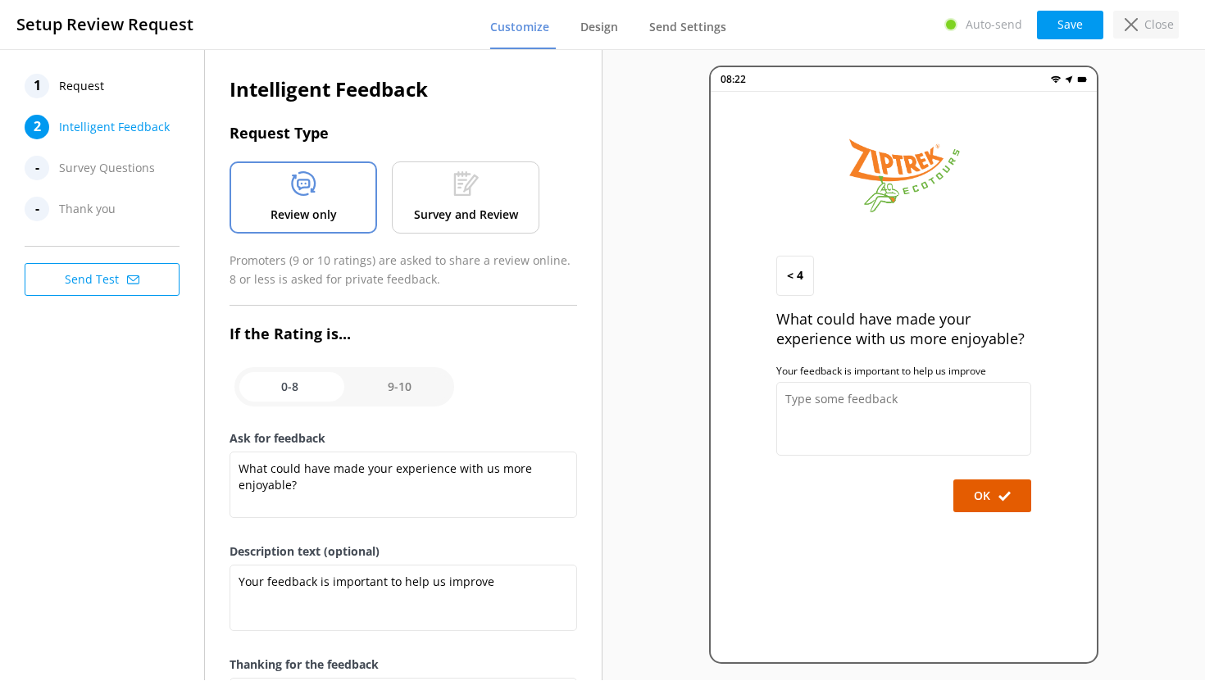
click at [1152, 24] on p "Close" at bounding box center [1160, 25] width 30 height 18
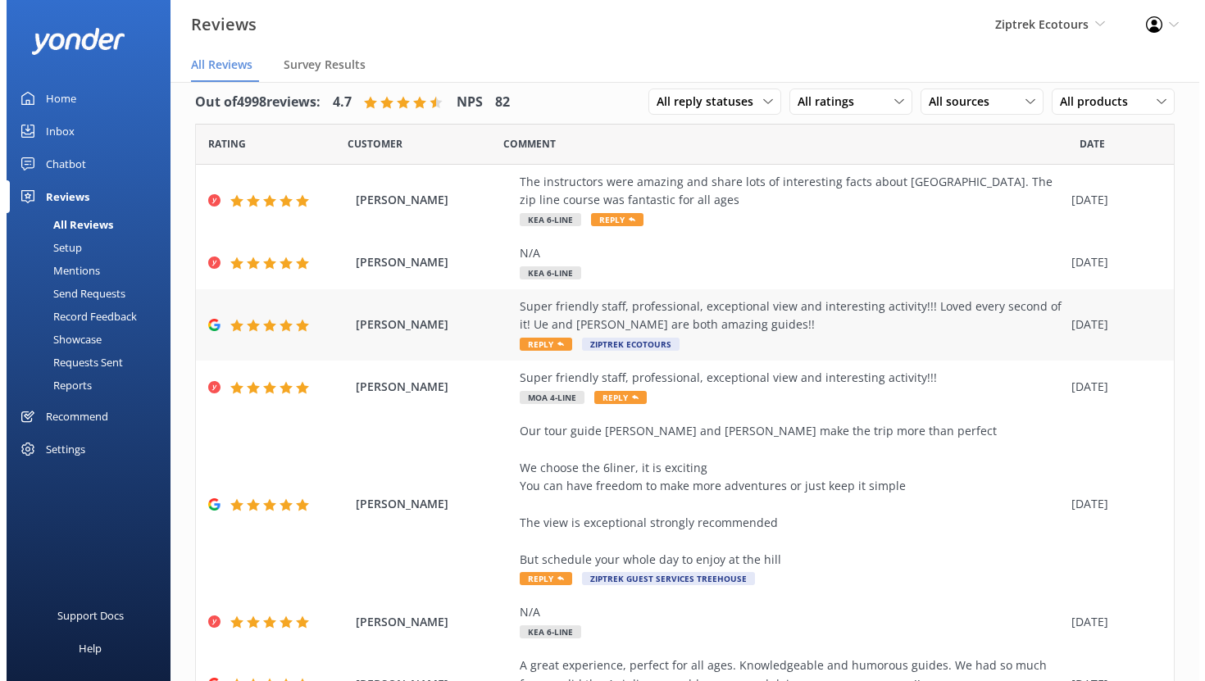
scroll to position [39, 0]
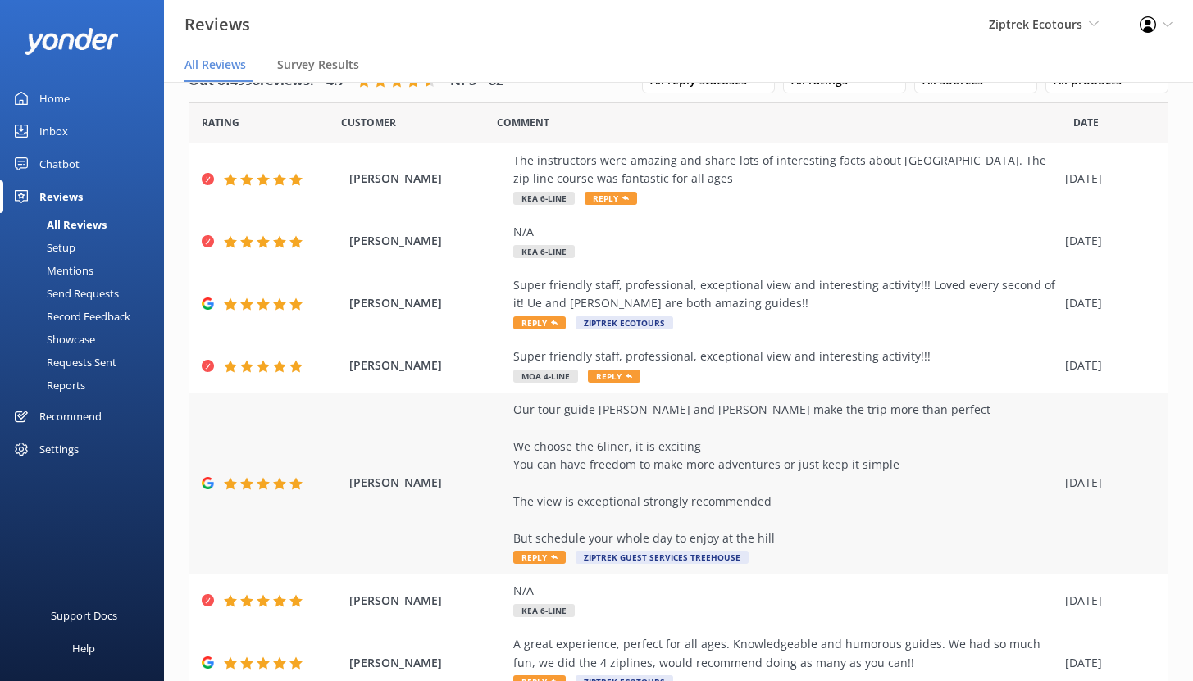
click at [656, 458] on div "Our tour guide [PERSON_NAME] and [PERSON_NAME] make the trip more than perfect …" at bounding box center [785, 474] width 544 height 147
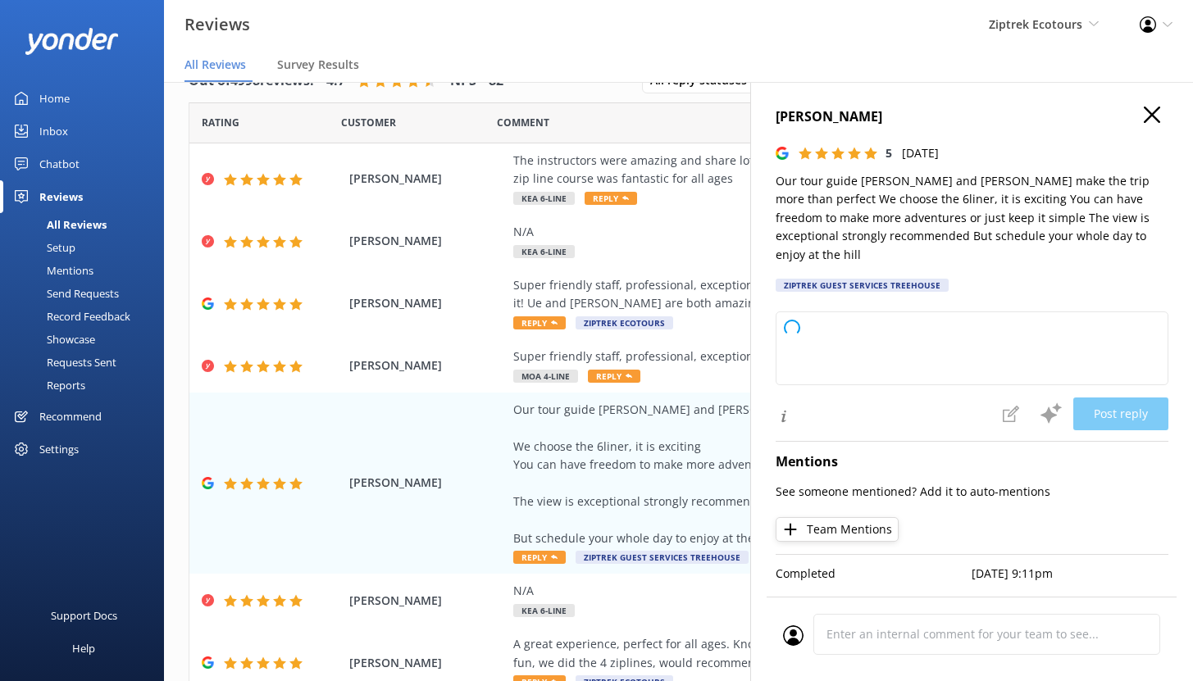
click at [1155, 113] on icon "button" at bounding box center [1152, 115] width 16 height 16
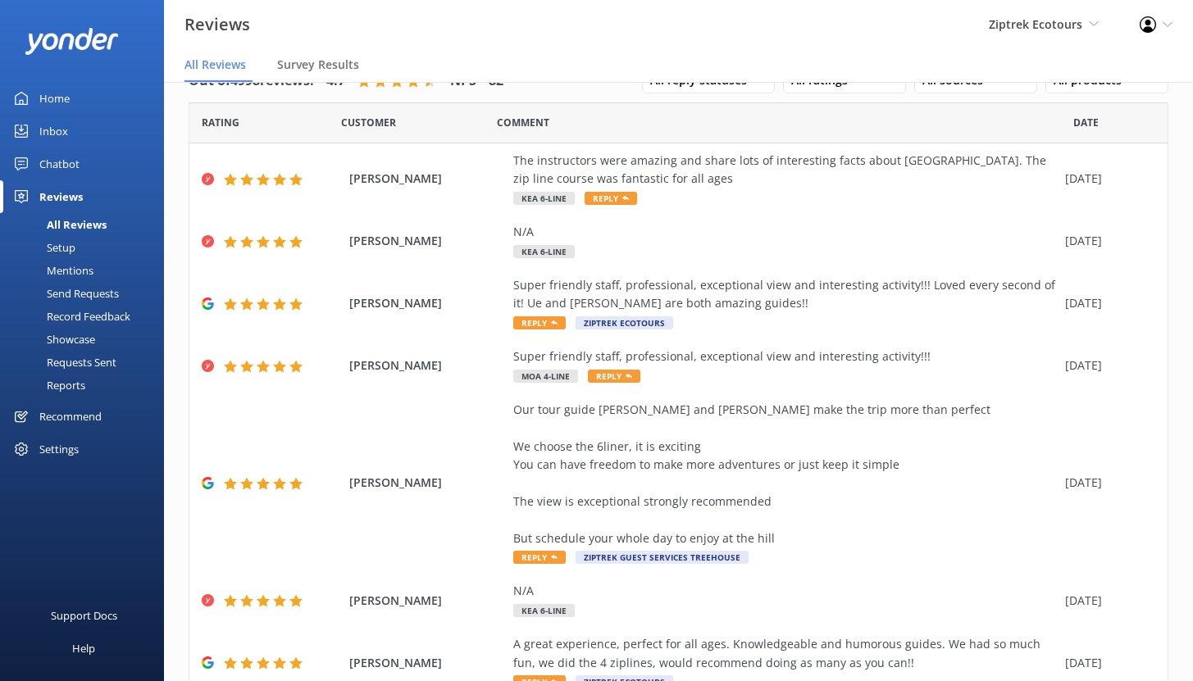
click at [67, 270] on div "Mentions" at bounding box center [52, 270] width 84 height 23
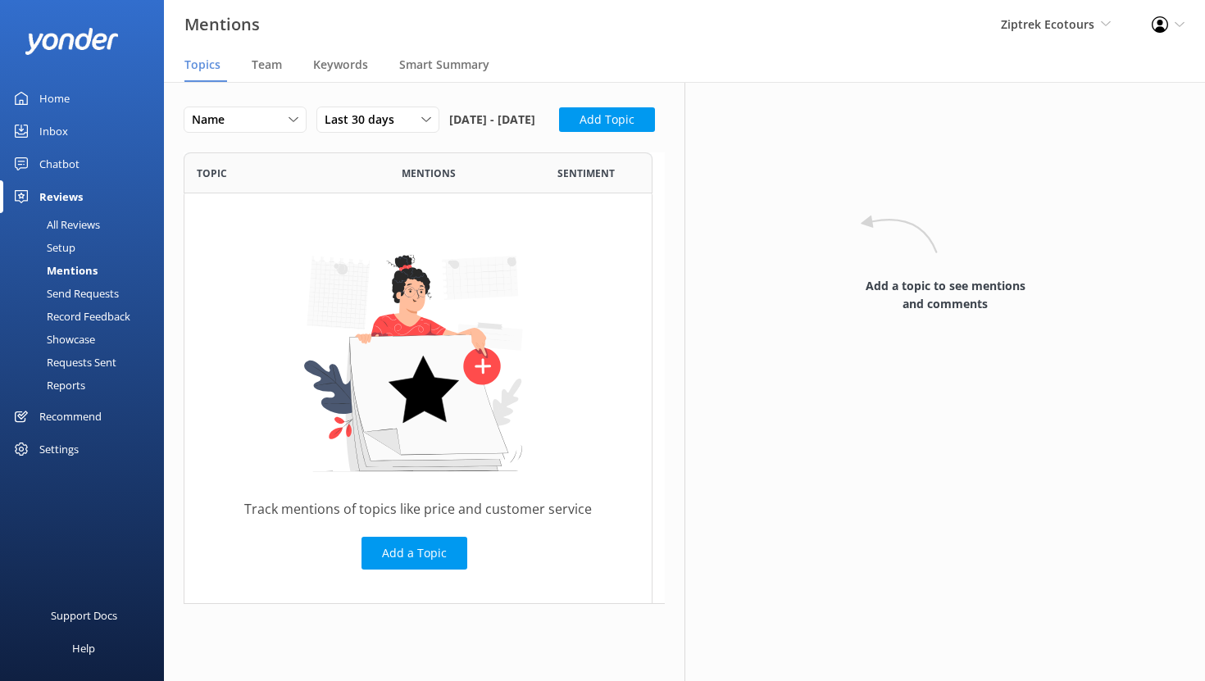
scroll to position [440, 457]
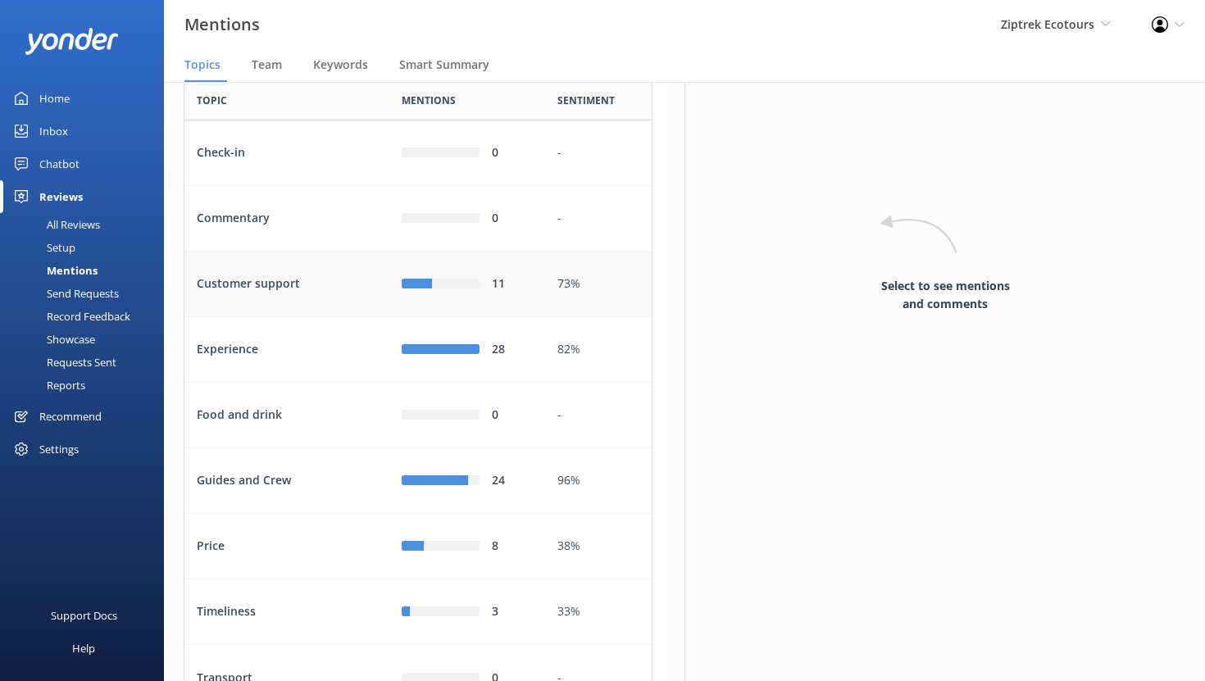
scroll to position [78, 0]
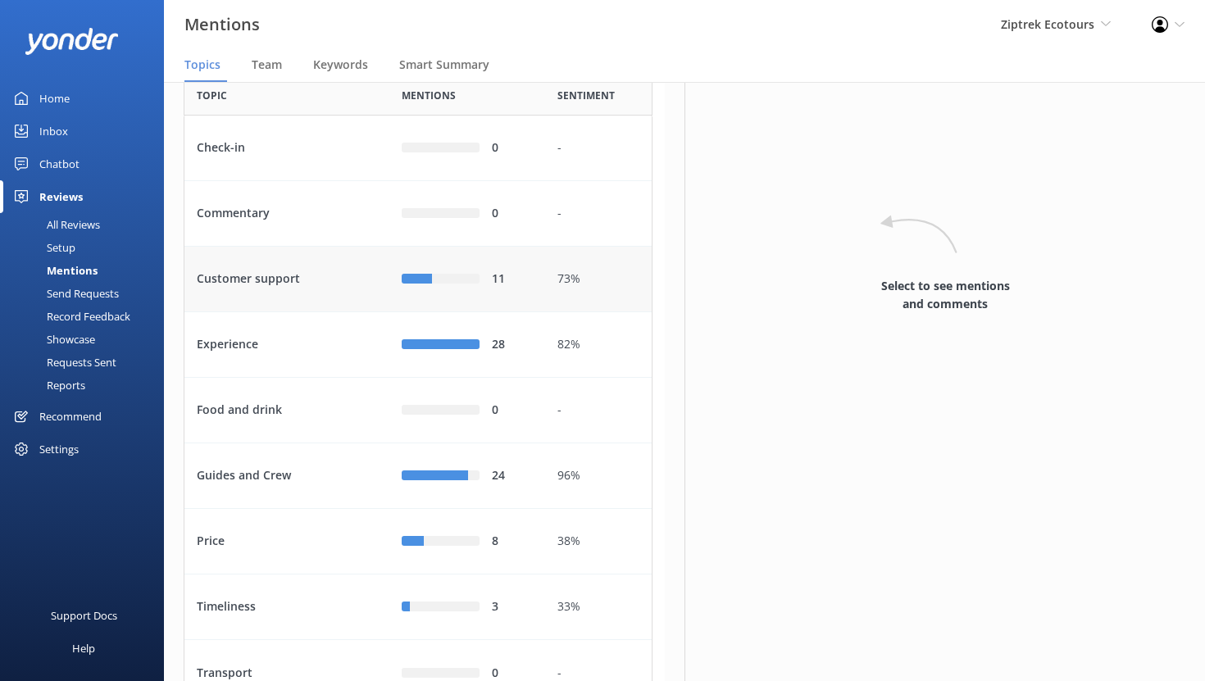
click at [340, 312] on div "Customer support" at bounding box center [287, 280] width 205 height 66
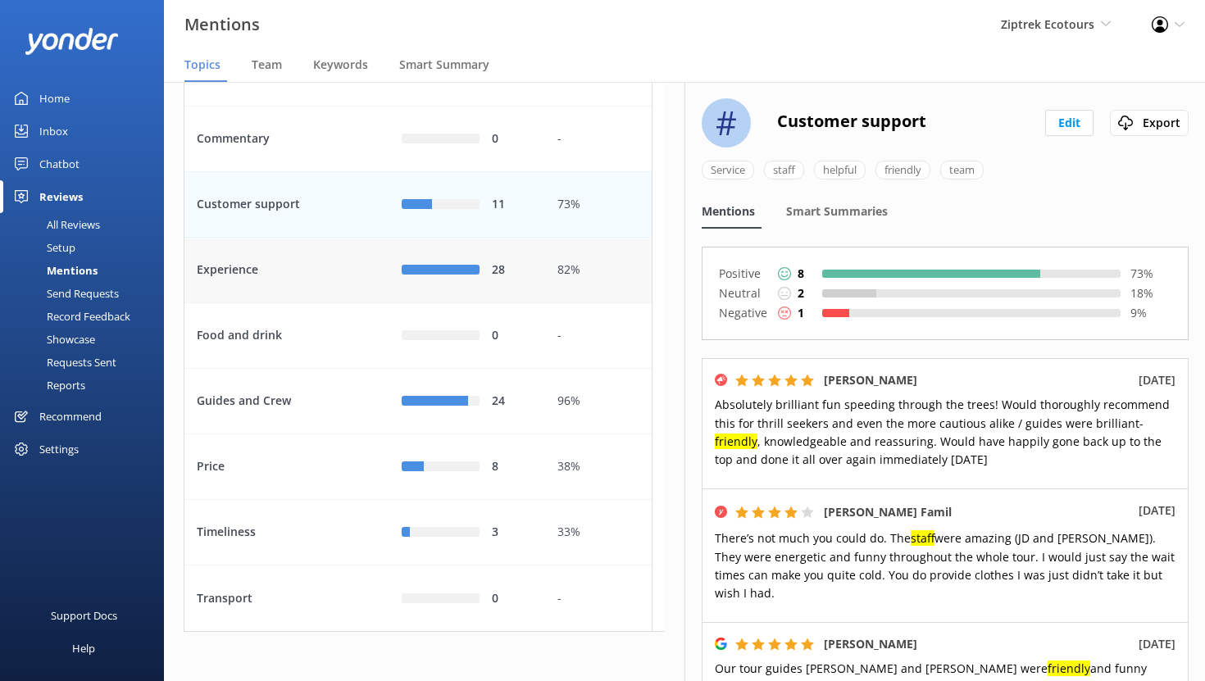
scroll to position [186, 0]
click at [308, 283] on div "Experience" at bounding box center [287, 271] width 205 height 66
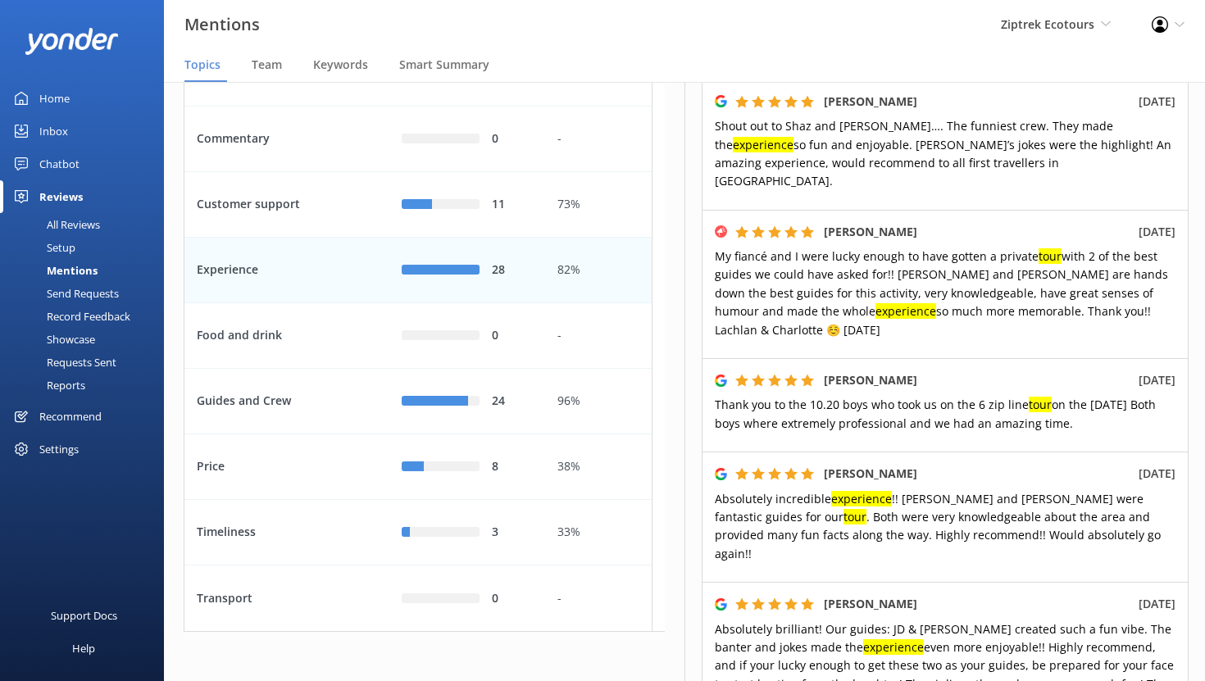
scroll to position [412, 0]
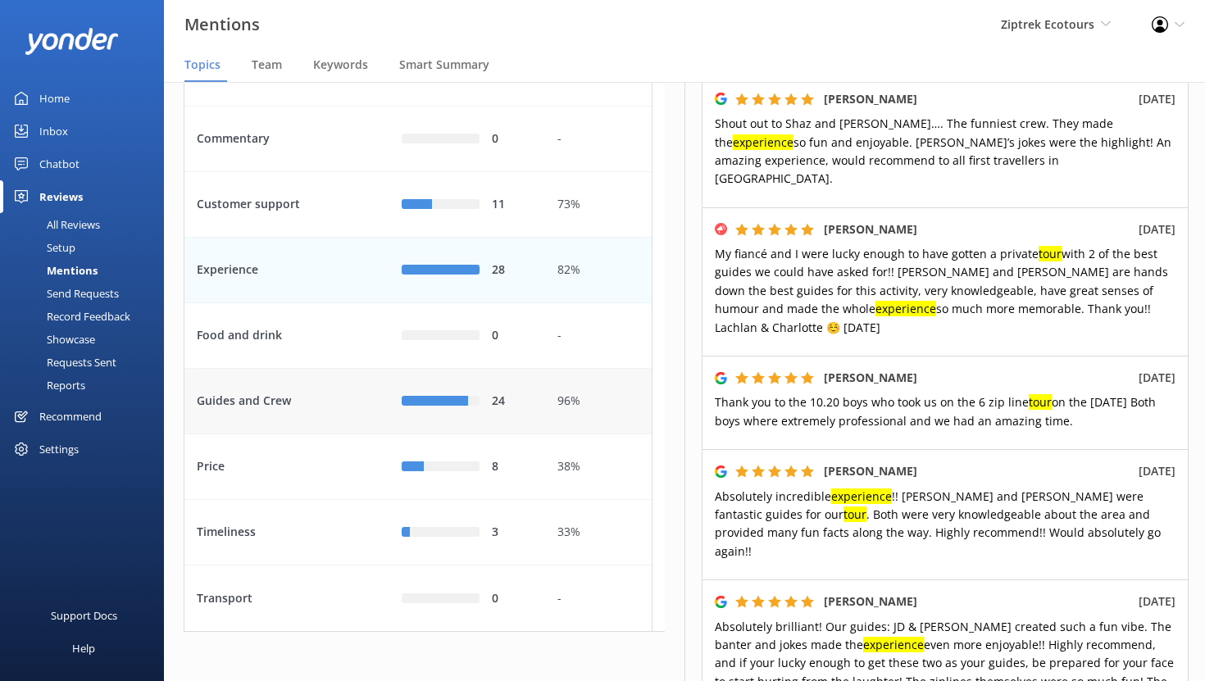
click at [313, 406] on div "Guides and Crew" at bounding box center [287, 402] width 205 height 66
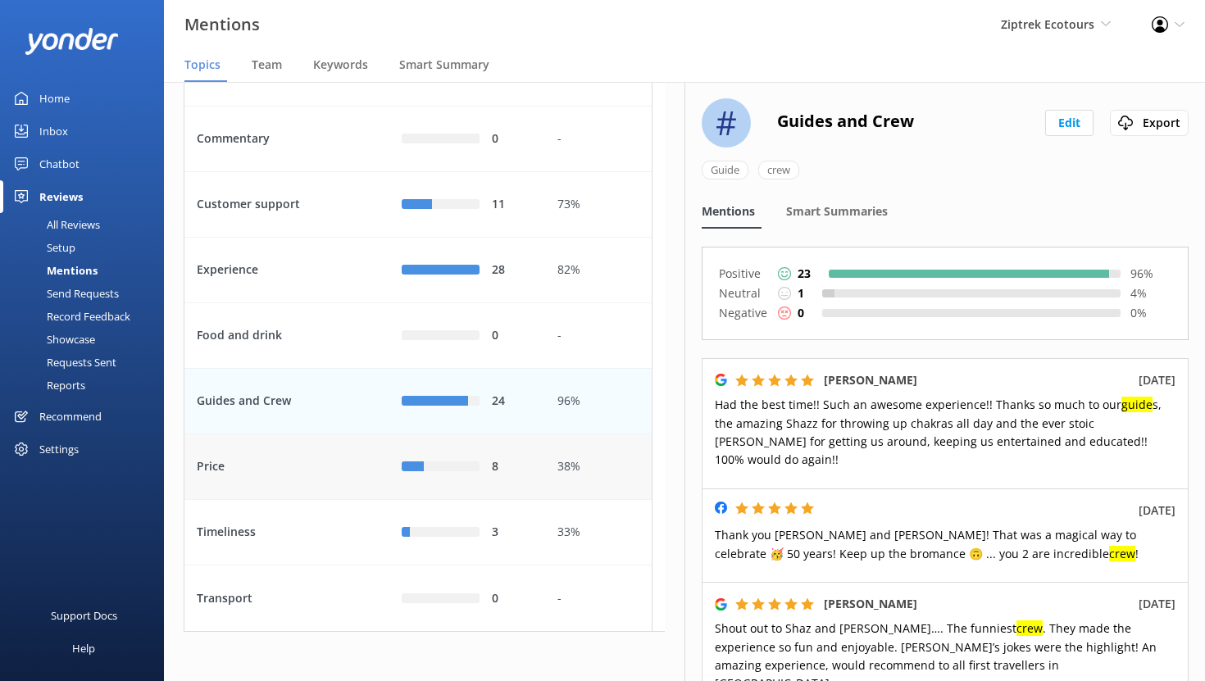
click at [282, 474] on div "Price" at bounding box center [287, 468] width 205 height 66
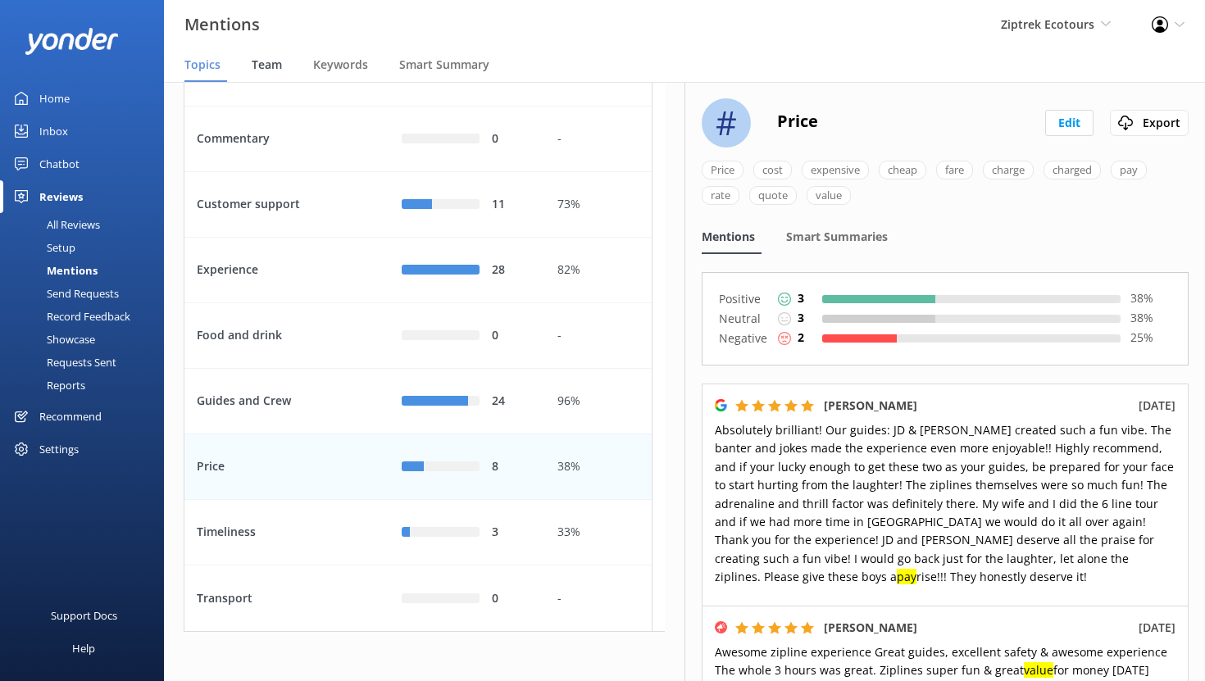
click at [273, 63] on span "Team" at bounding box center [267, 65] width 30 height 16
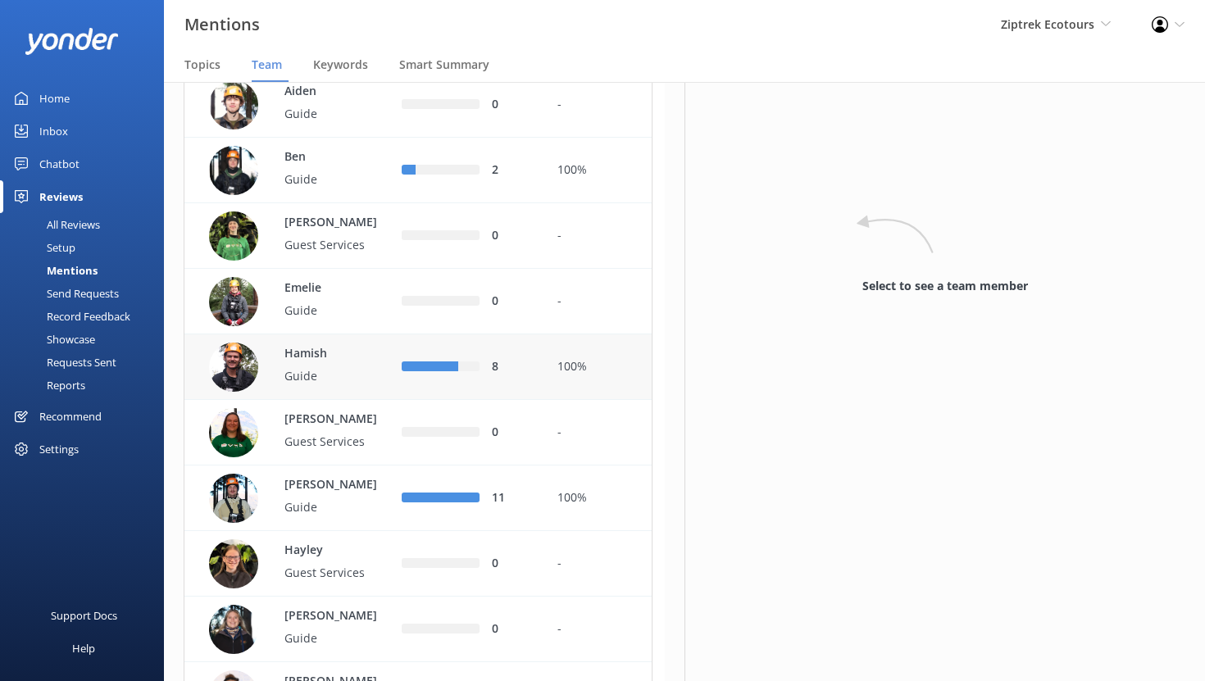
scroll to position [188, 0]
click at [353, 362] on p "Hamish" at bounding box center [338, 353] width 107 height 18
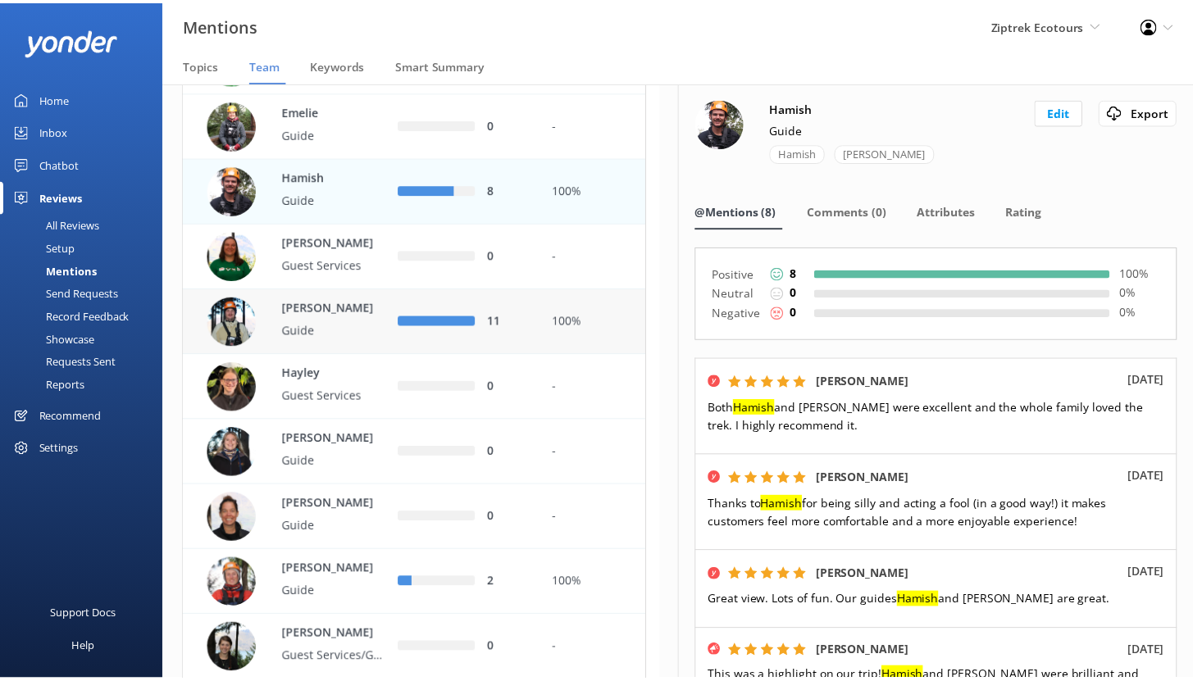
scroll to position [386, 0]
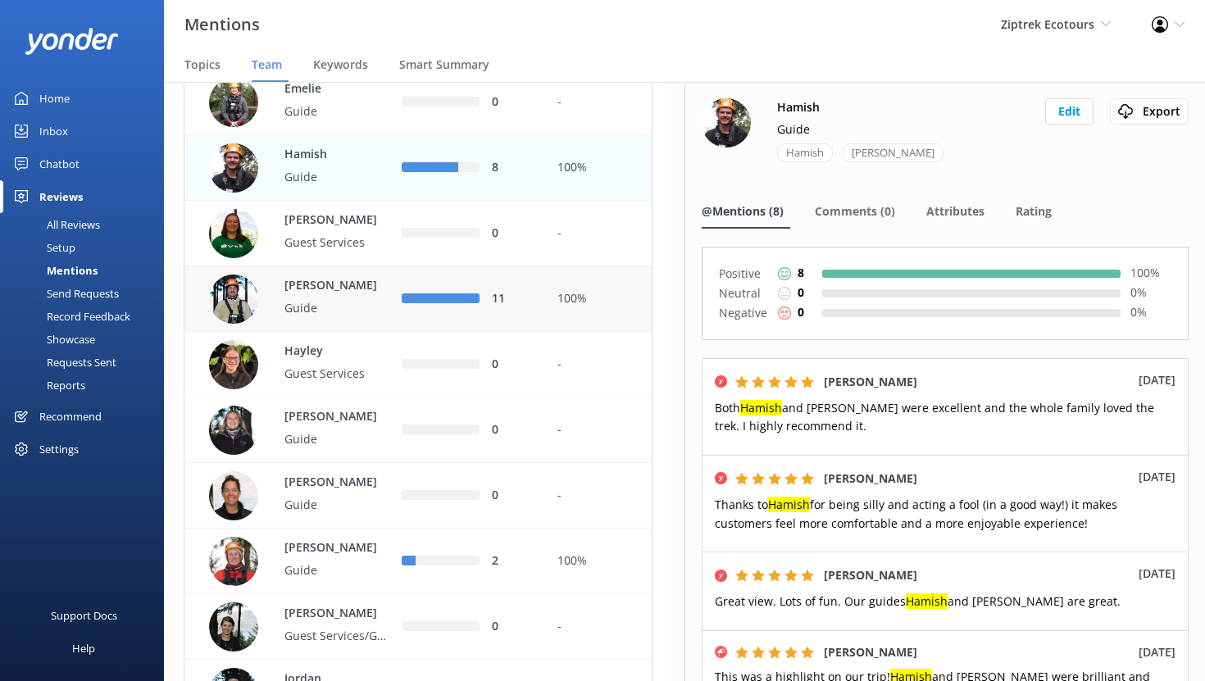
click at [366, 317] on p "Guide" at bounding box center [338, 308] width 107 height 18
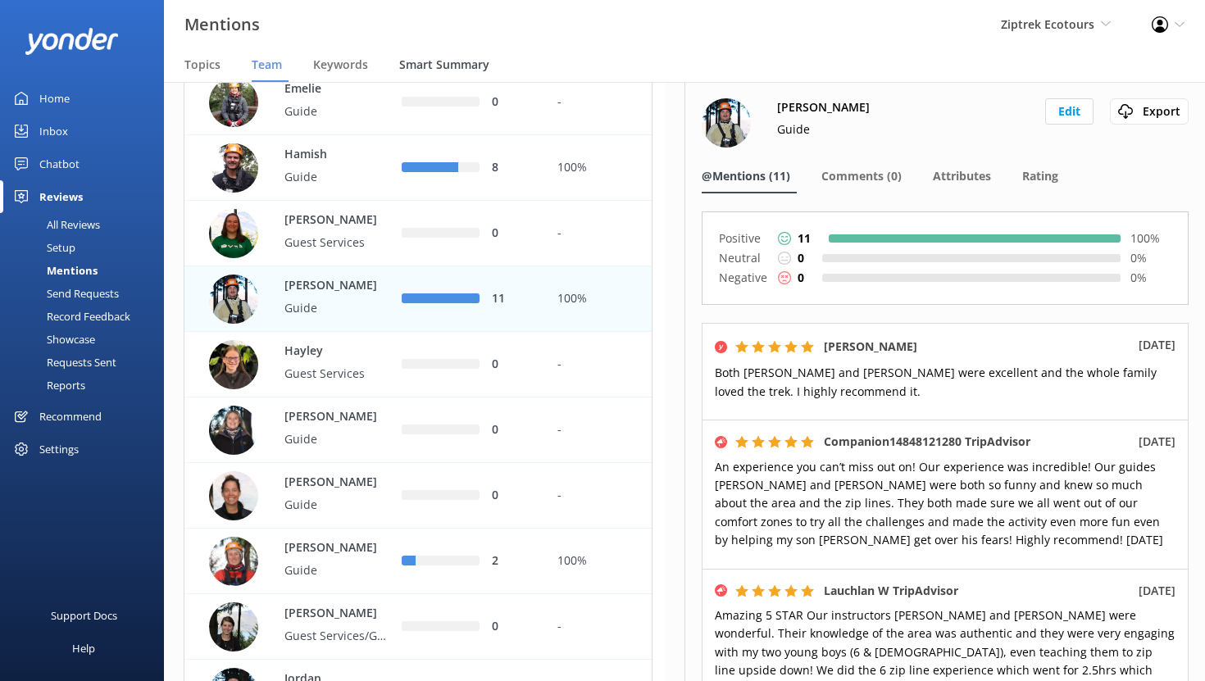
click at [421, 66] on span "Smart Summary" at bounding box center [444, 65] width 90 height 16
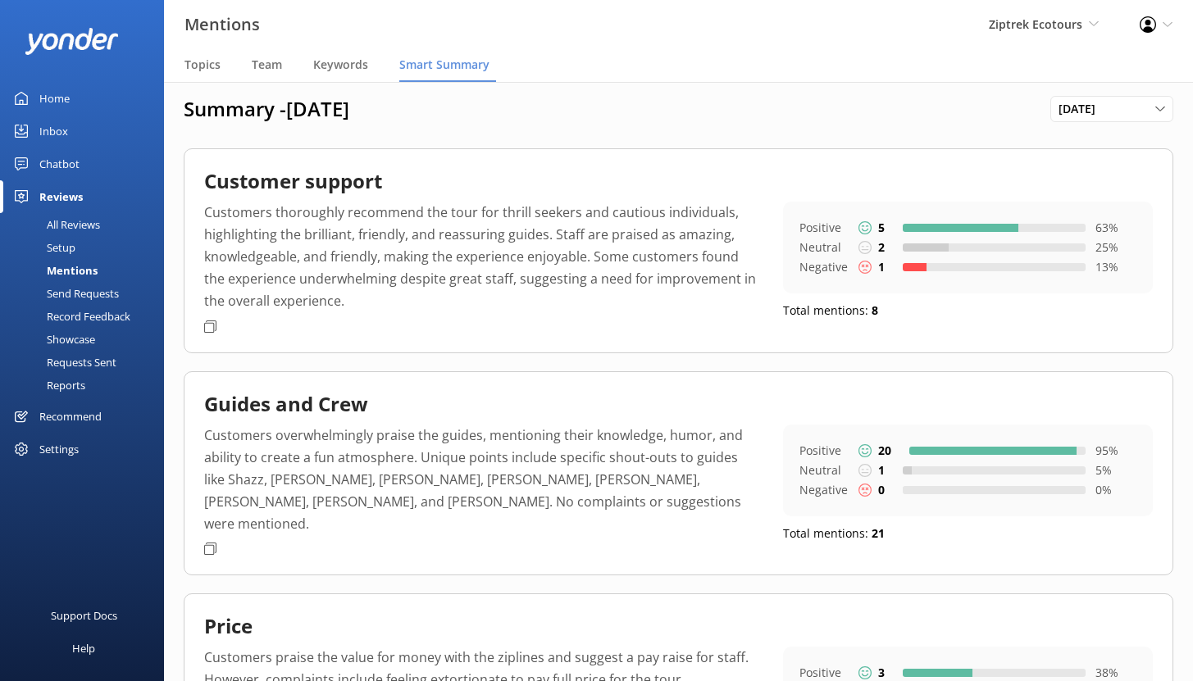
scroll to position [16, 0]
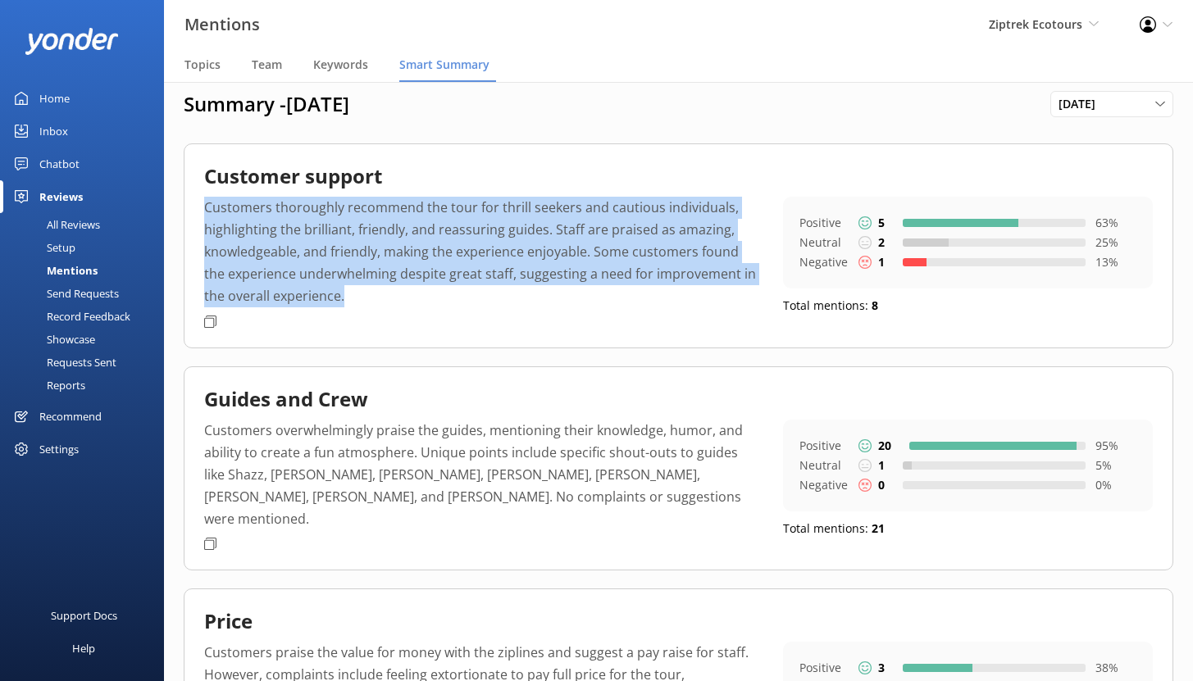
drag, startPoint x: 375, startPoint y: 304, endPoint x: 206, endPoint y: 200, distance: 198.5
click at [206, 200] on p "Customers thoroughly recommend the tour for thrill seekers and cautious individ…" at bounding box center [481, 253] width 554 height 112
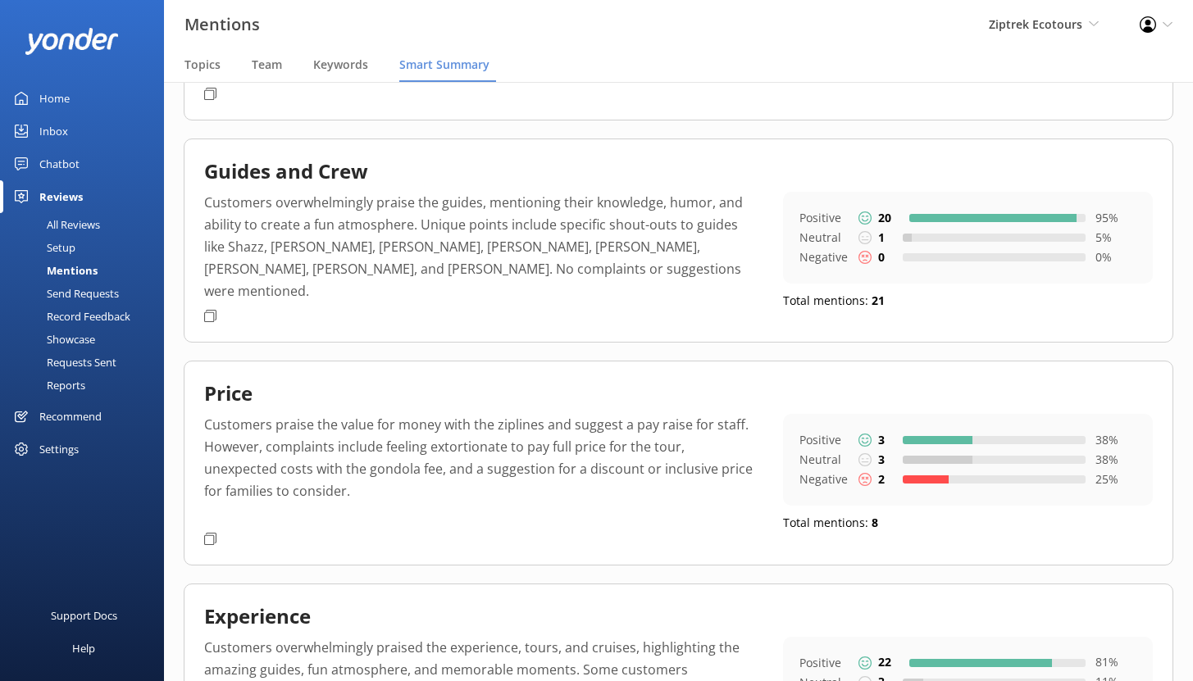
scroll to position [278, 0]
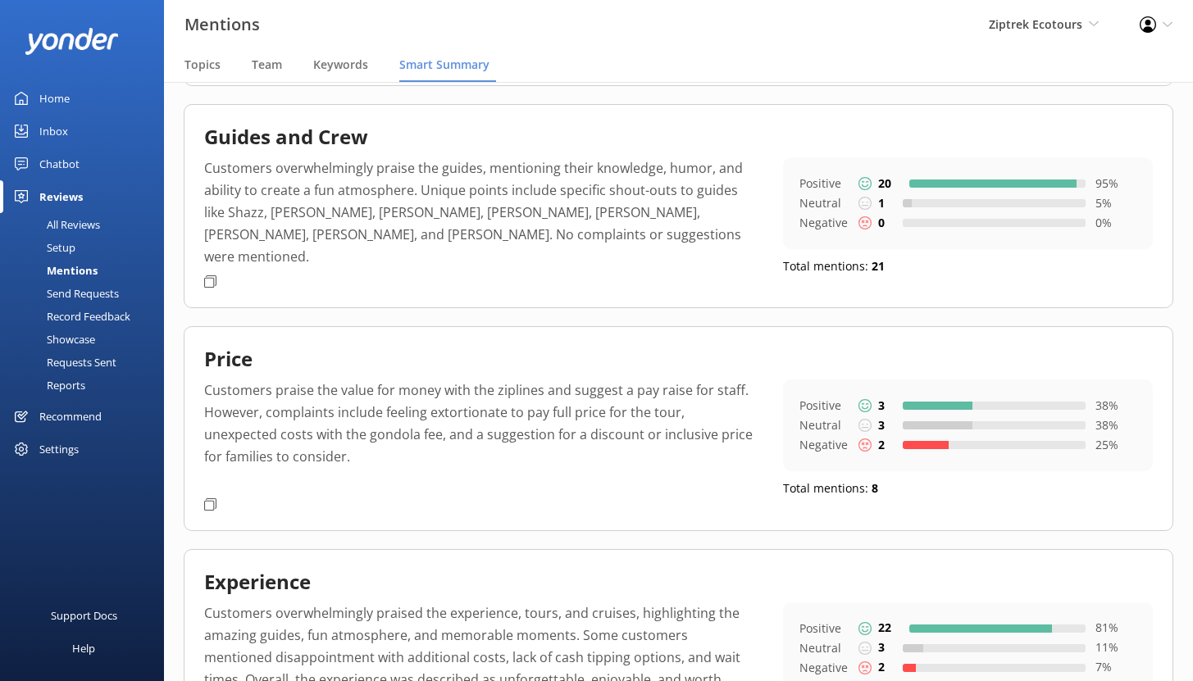
click at [454, 453] on p "Customers praise the value for money with the ziplines and suggest a pay raise …" at bounding box center [481, 436] width 554 height 112
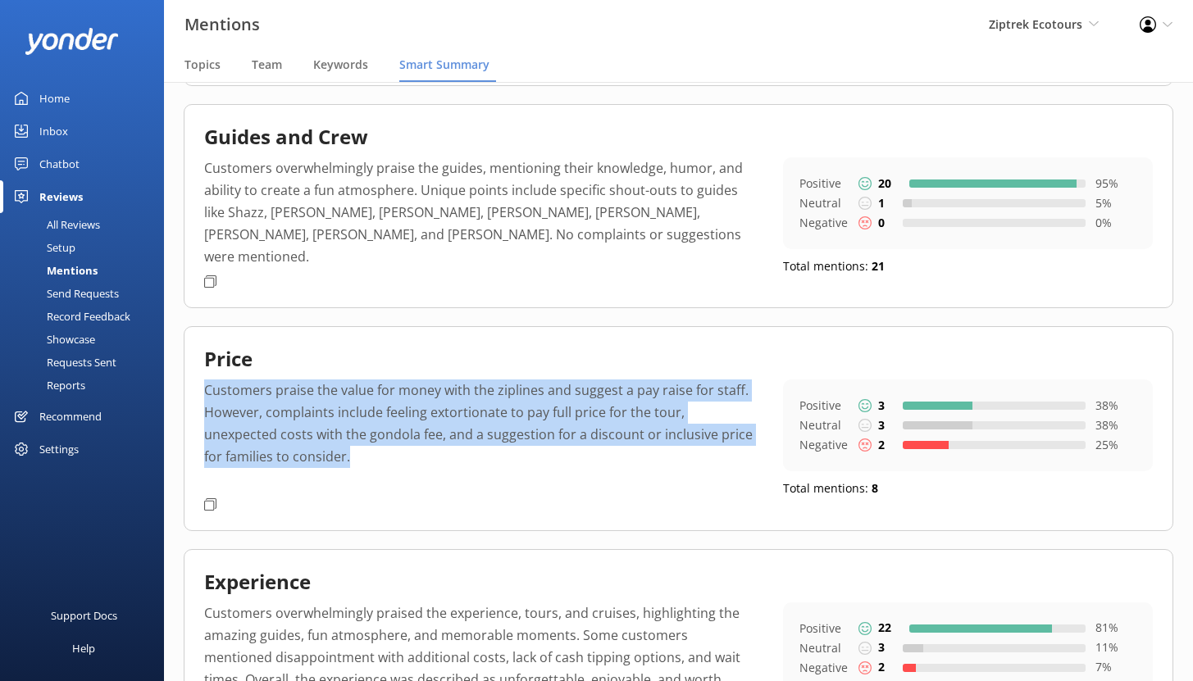
drag, startPoint x: 207, startPoint y: 390, endPoint x: 367, endPoint y: 467, distance: 178.6
click at [367, 467] on p "Customers praise the value for money with the ziplines and suggest a pay raise …" at bounding box center [481, 436] width 554 height 112
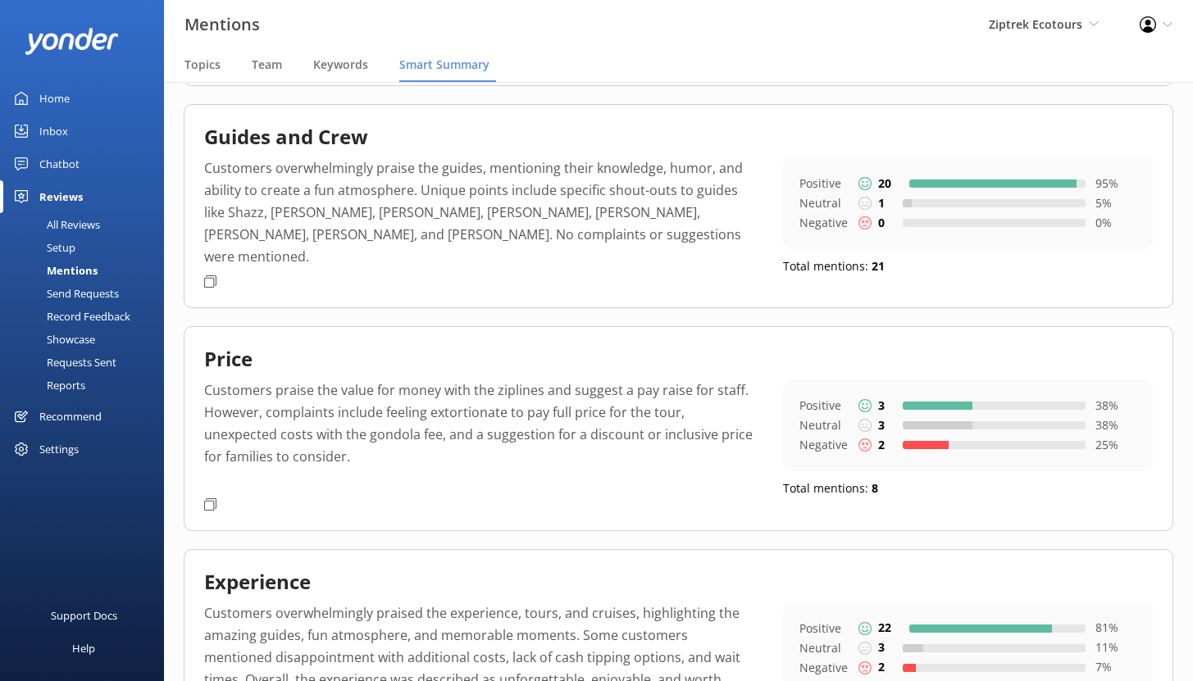
click at [333, 458] on p "Customers praise the value for money with the ziplines and suggest a pay raise …" at bounding box center [481, 436] width 554 height 112
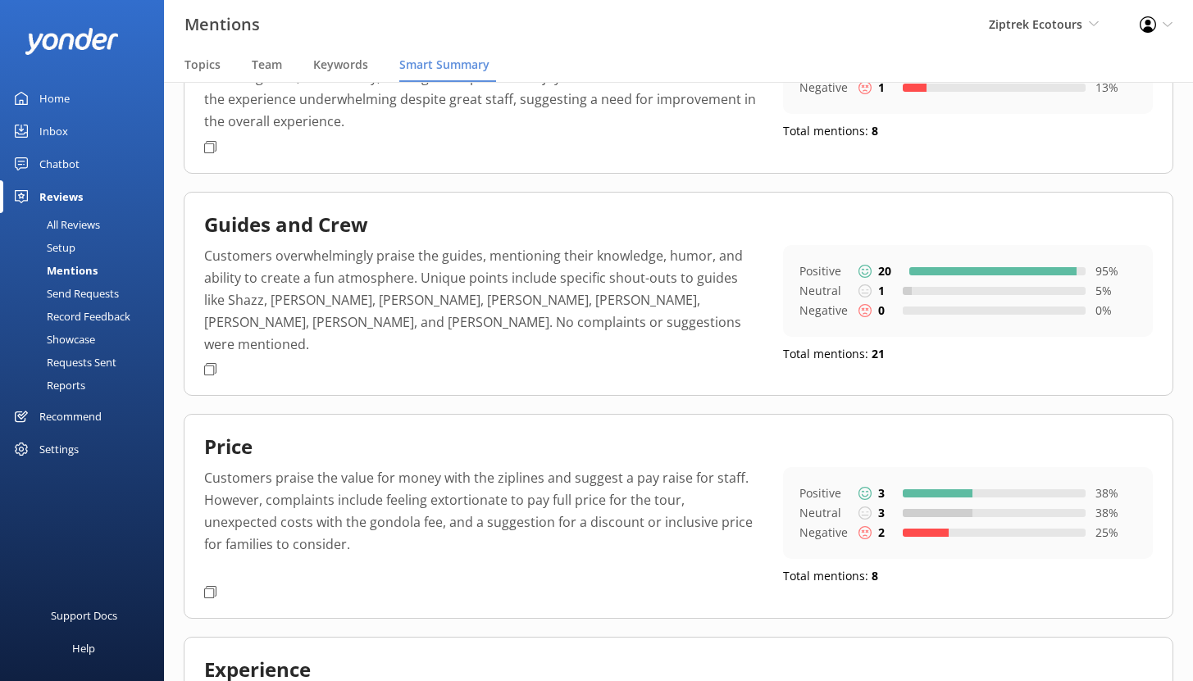
scroll to position [0, 0]
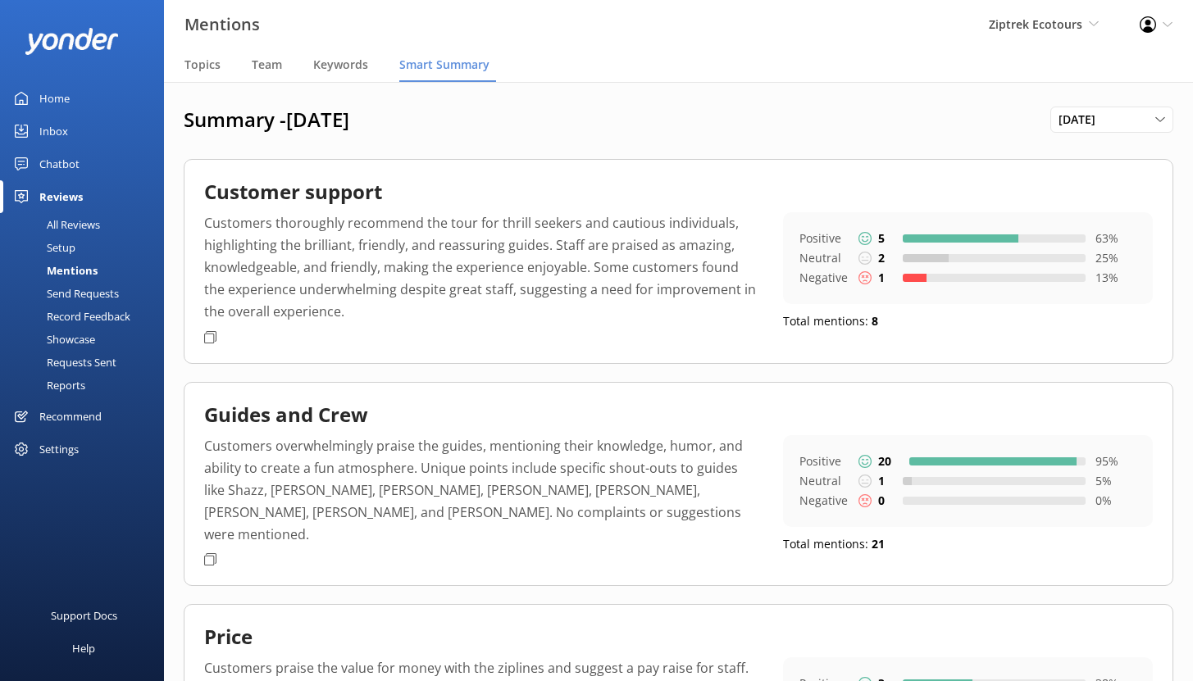
click at [64, 416] on div "Recommend" at bounding box center [70, 416] width 62 height 33
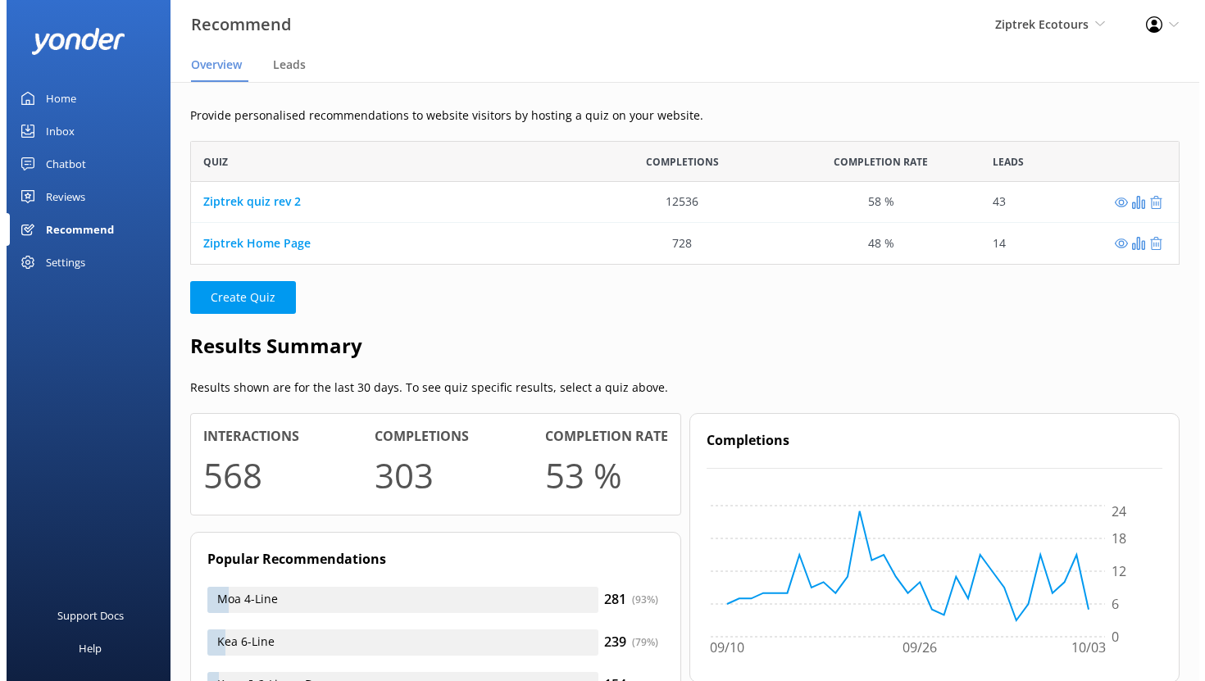
scroll to position [112, 978]
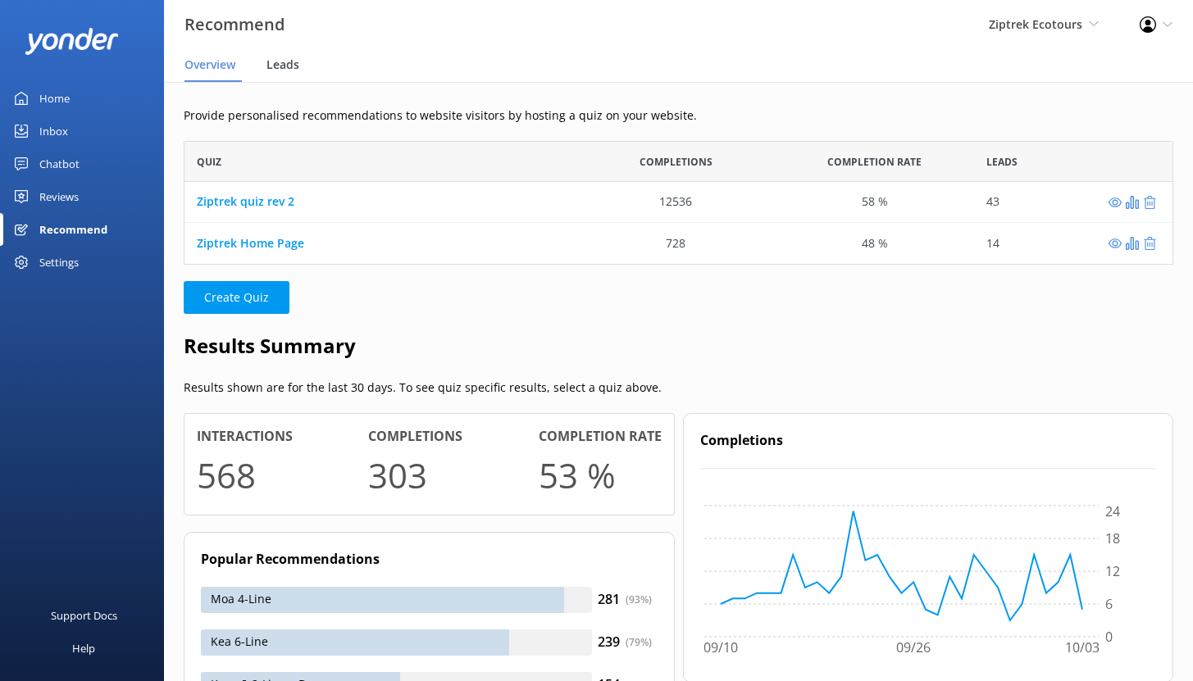
click at [279, 64] on span "Leads" at bounding box center [283, 65] width 33 height 16
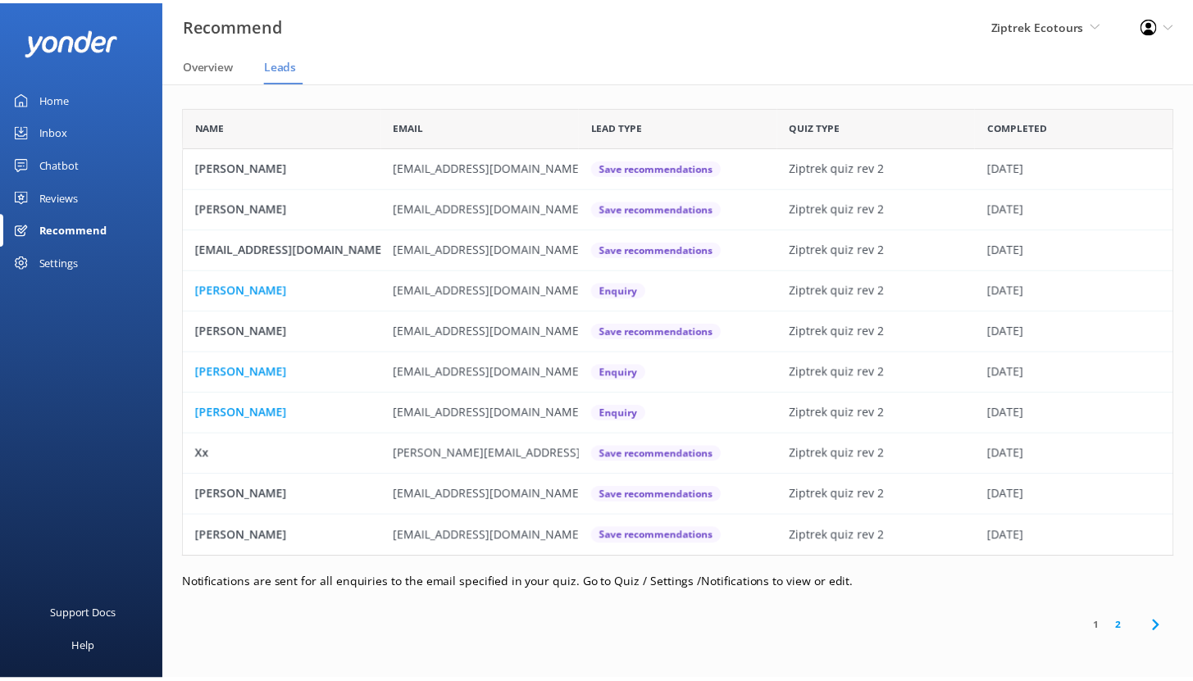
scroll to position [440, 990]
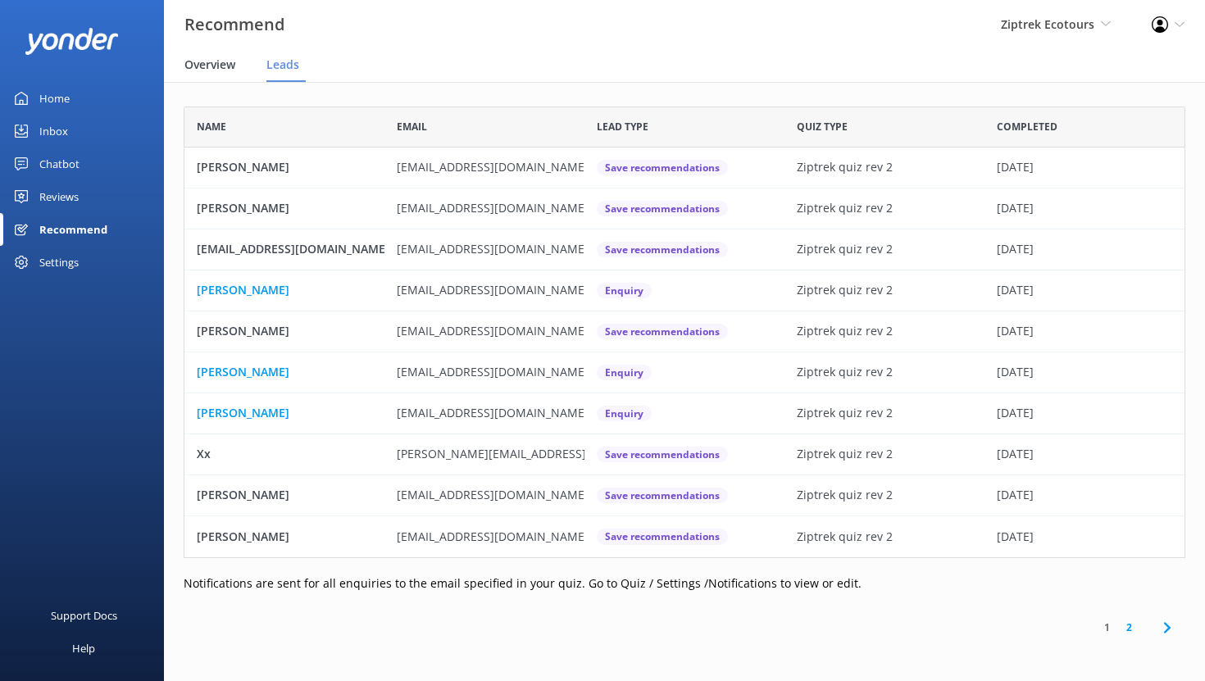
click at [202, 73] on div "Overview" at bounding box center [213, 65] width 57 height 33
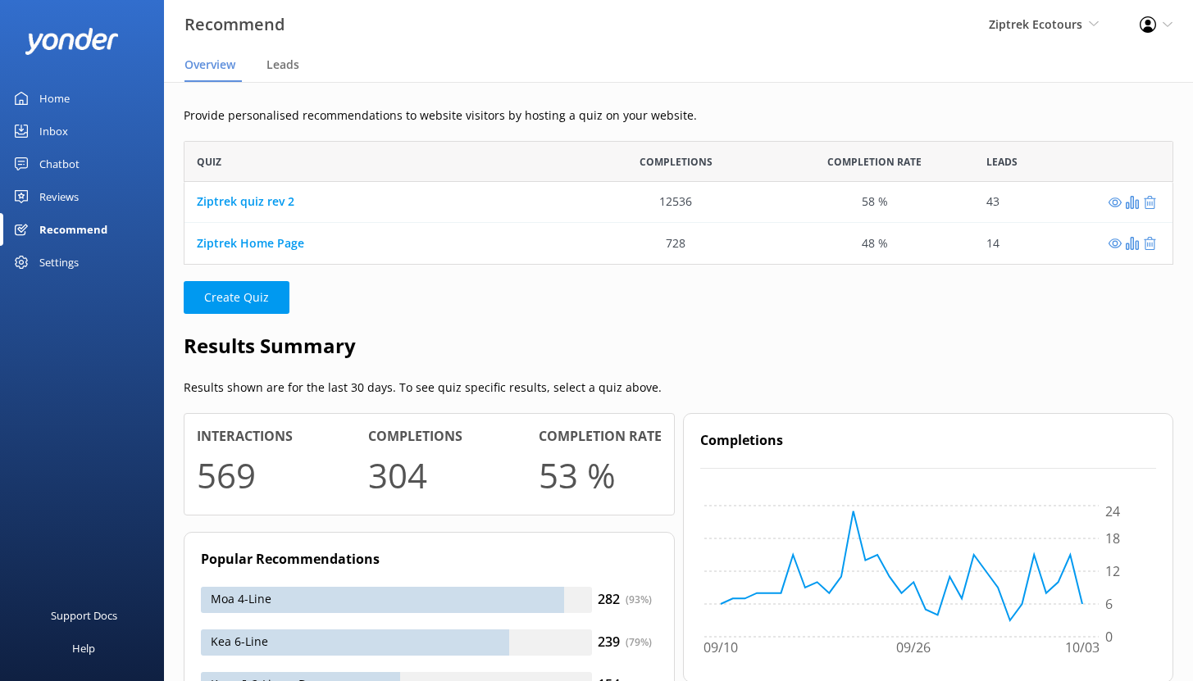
click at [63, 196] on div "Reviews" at bounding box center [58, 196] width 39 height 33
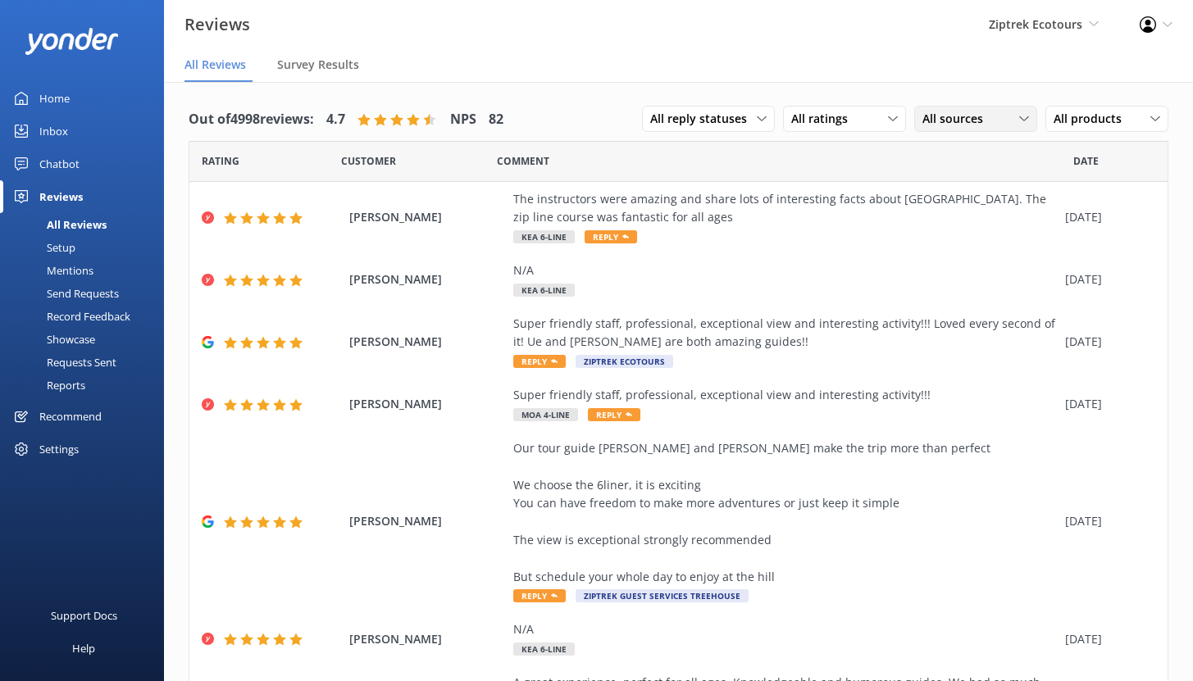
click at [968, 112] on span "All sources" at bounding box center [958, 119] width 71 height 18
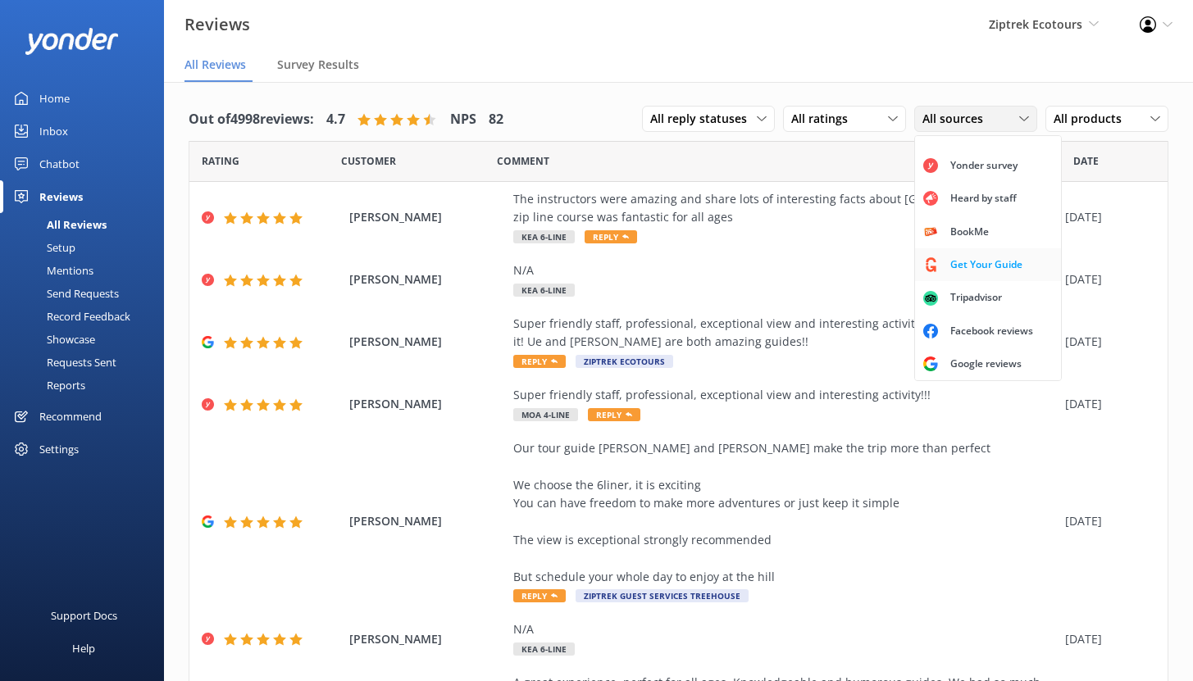
scroll to position [37, 0]
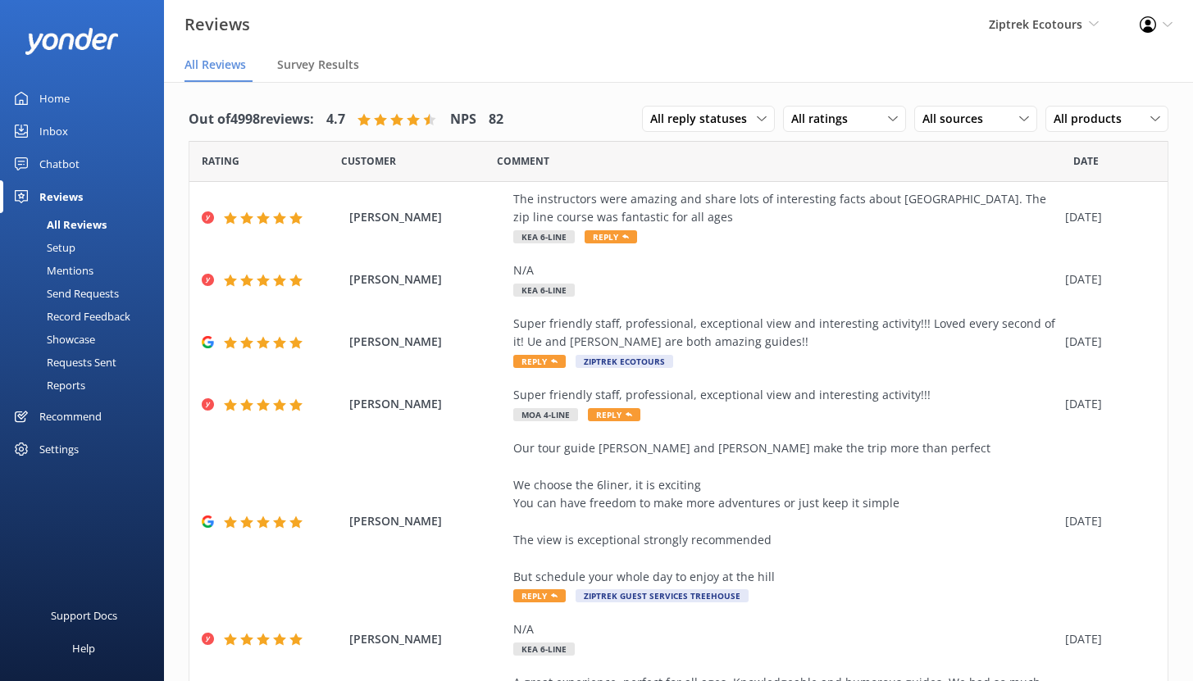
click at [57, 161] on div "Chatbot" at bounding box center [59, 164] width 40 height 33
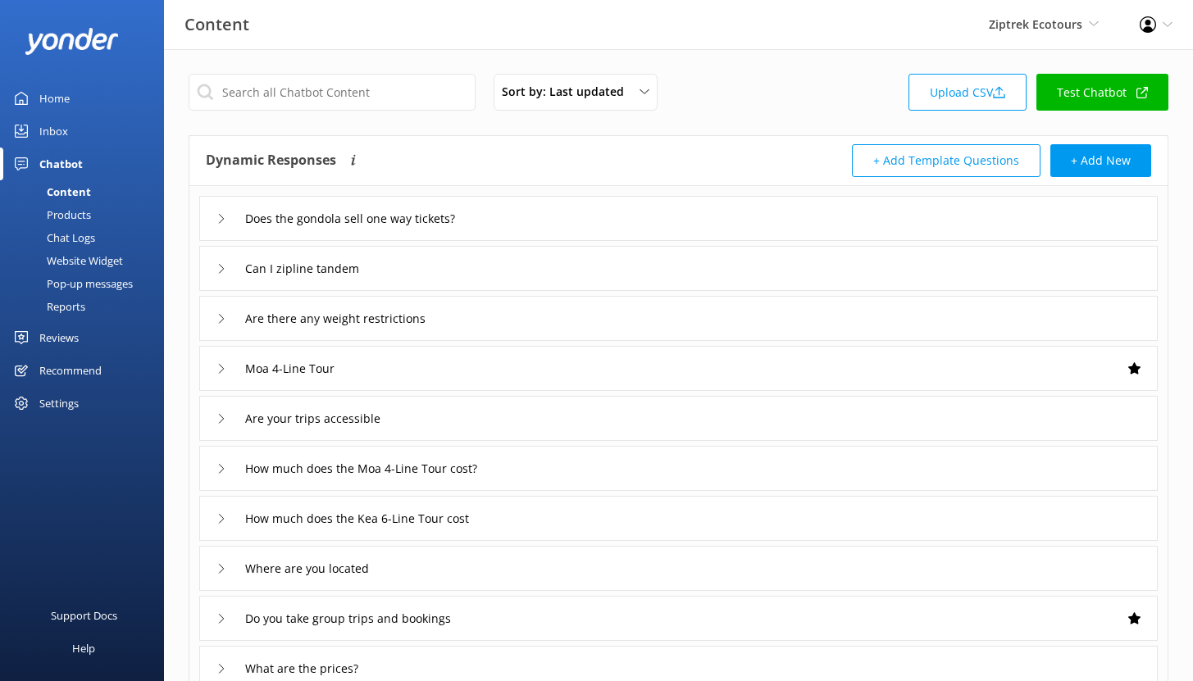
click at [66, 308] on div "Reports" at bounding box center [47, 306] width 75 height 23
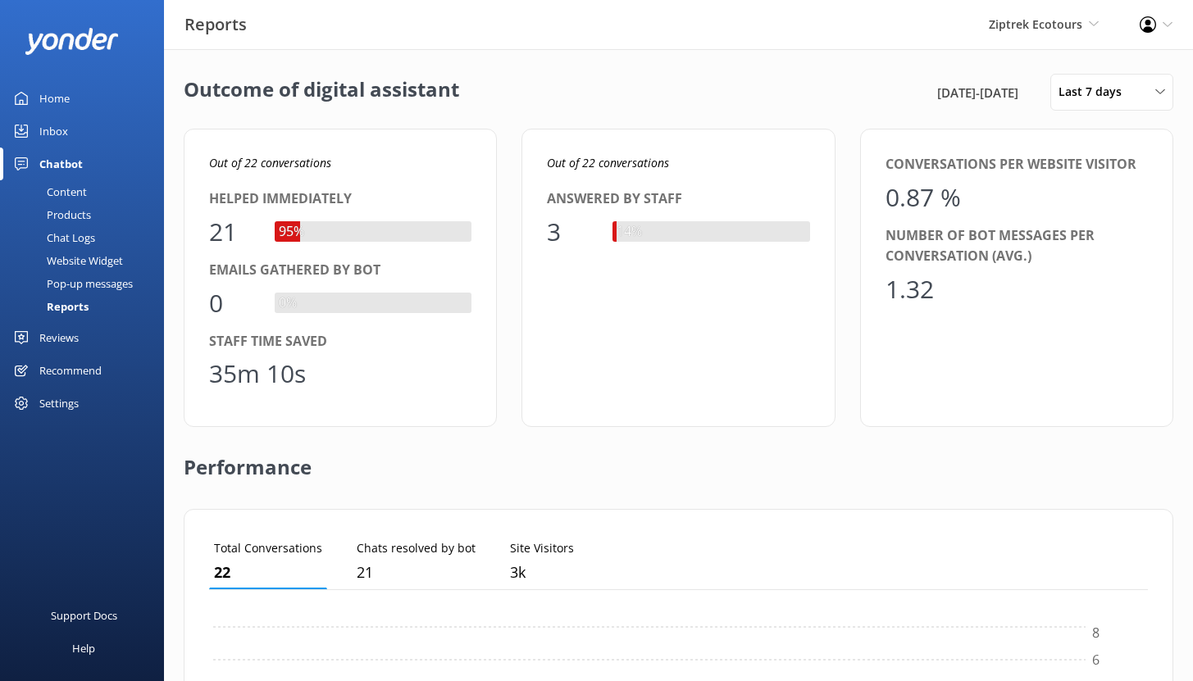
scroll to position [153, 927]
